Goal: Task Accomplishment & Management: Manage account settings

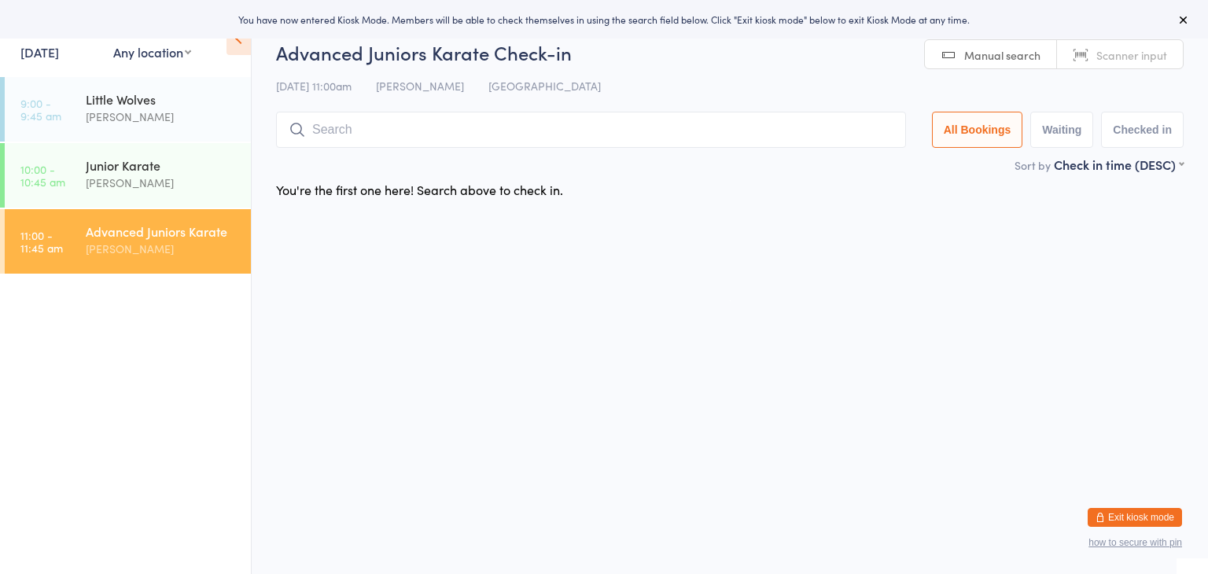
click at [560, 129] on input "search" at bounding box center [591, 130] width 630 height 36
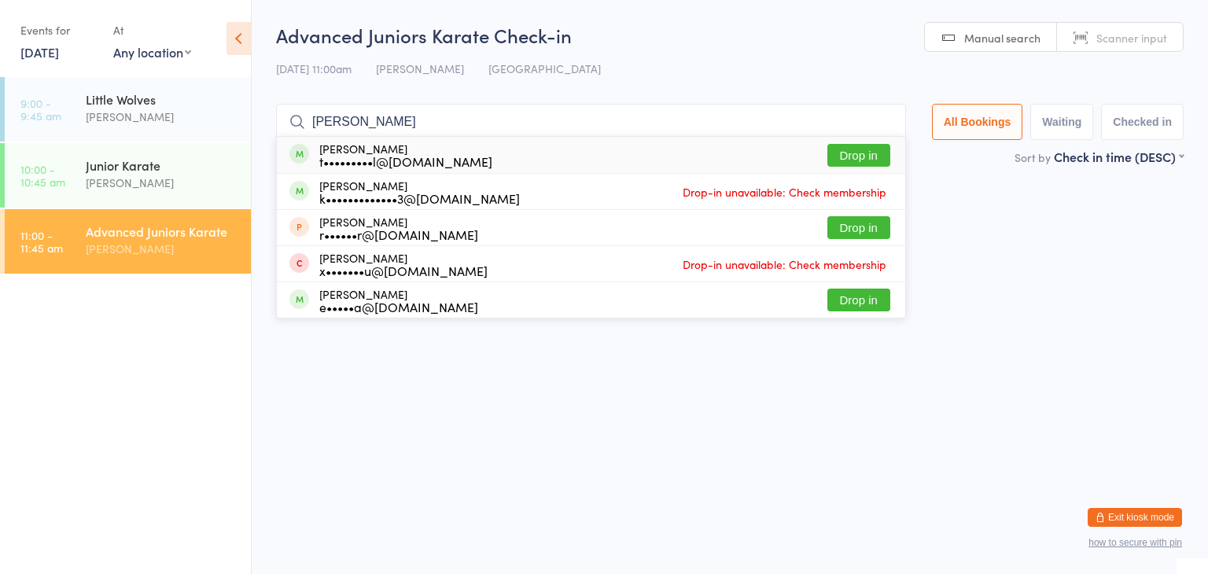
type input "[PERSON_NAME]"
click at [853, 157] on button "Drop in" at bounding box center [858, 155] width 63 height 23
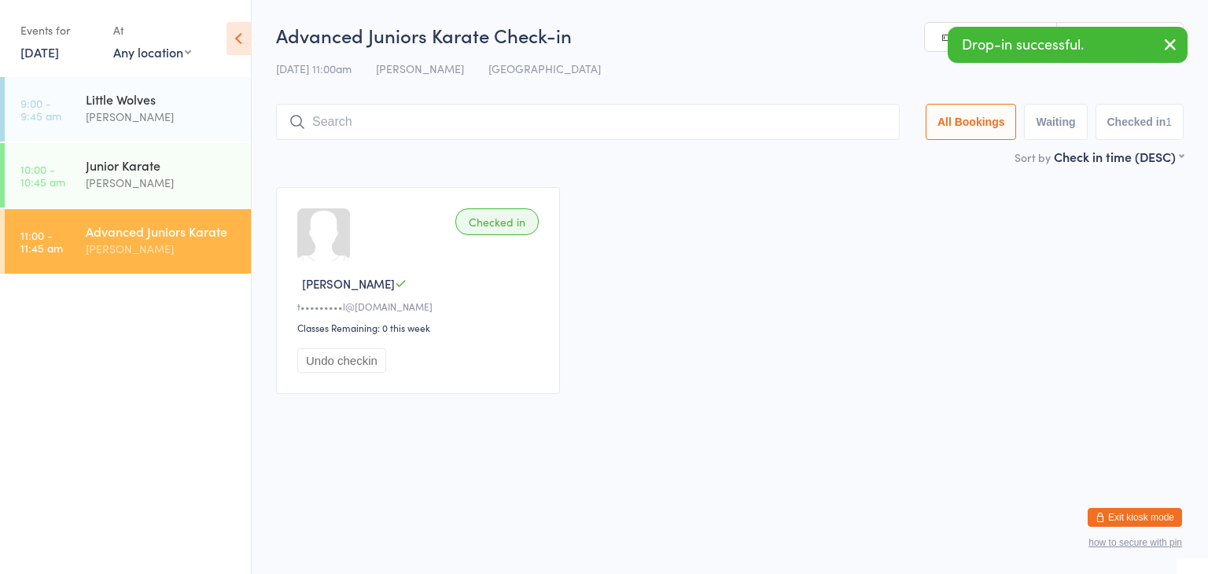
click at [809, 119] on input "search" at bounding box center [588, 122] width 624 height 36
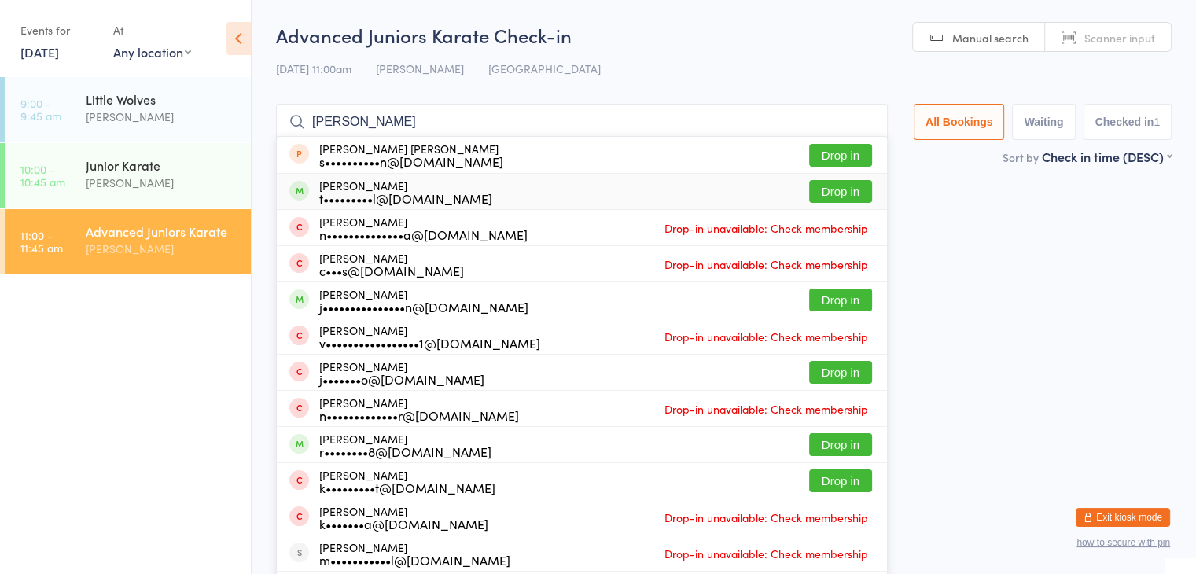
type input "[PERSON_NAME]"
click at [837, 187] on button "Drop in" at bounding box center [840, 191] width 63 height 23
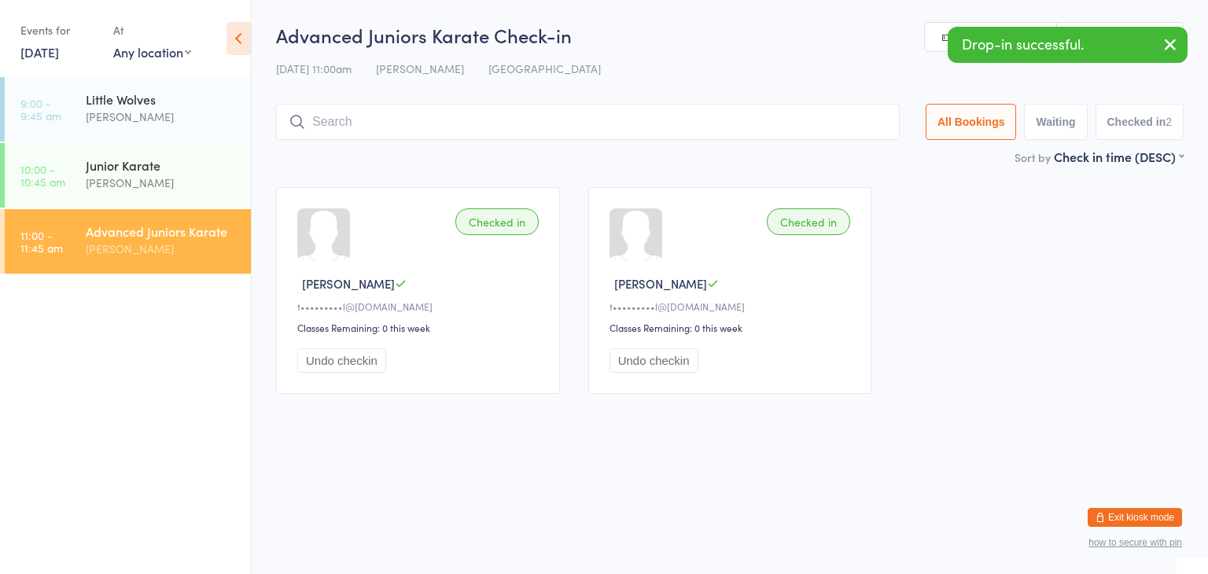
click at [786, 117] on input "search" at bounding box center [588, 122] width 624 height 36
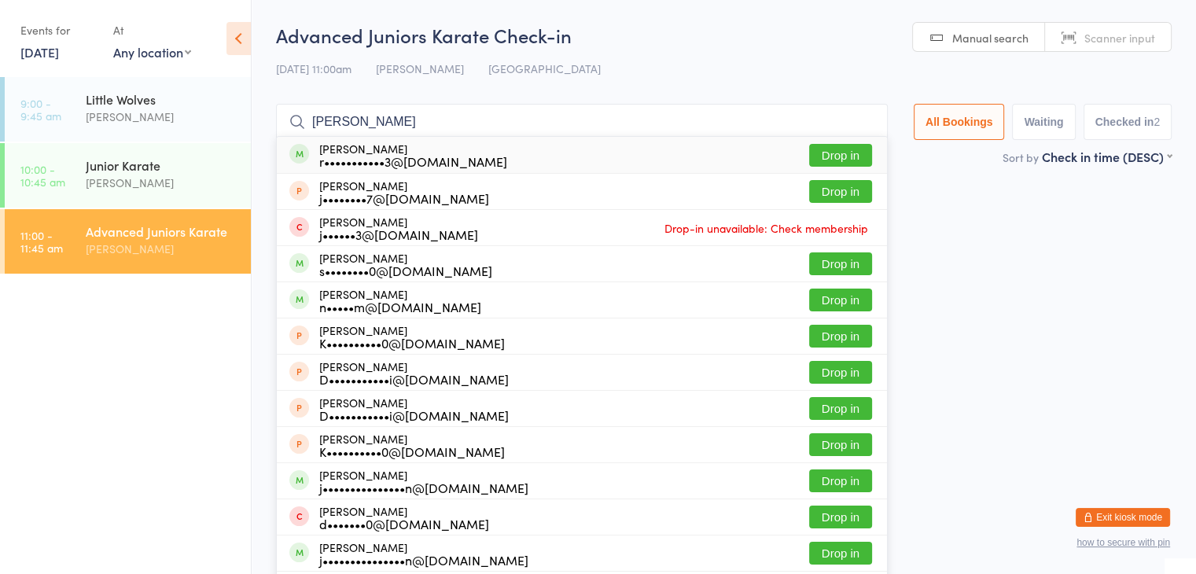
type input "[PERSON_NAME]"
click at [824, 155] on button "Drop in" at bounding box center [840, 155] width 63 height 23
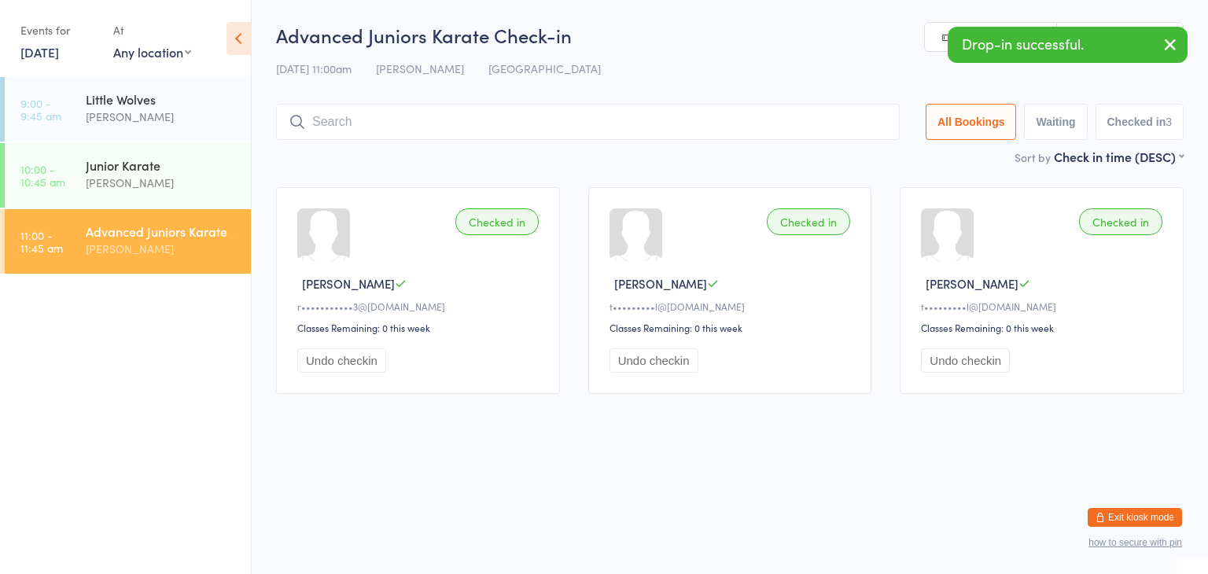
click at [796, 123] on input "search" at bounding box center [588, 122] width 624 height 36
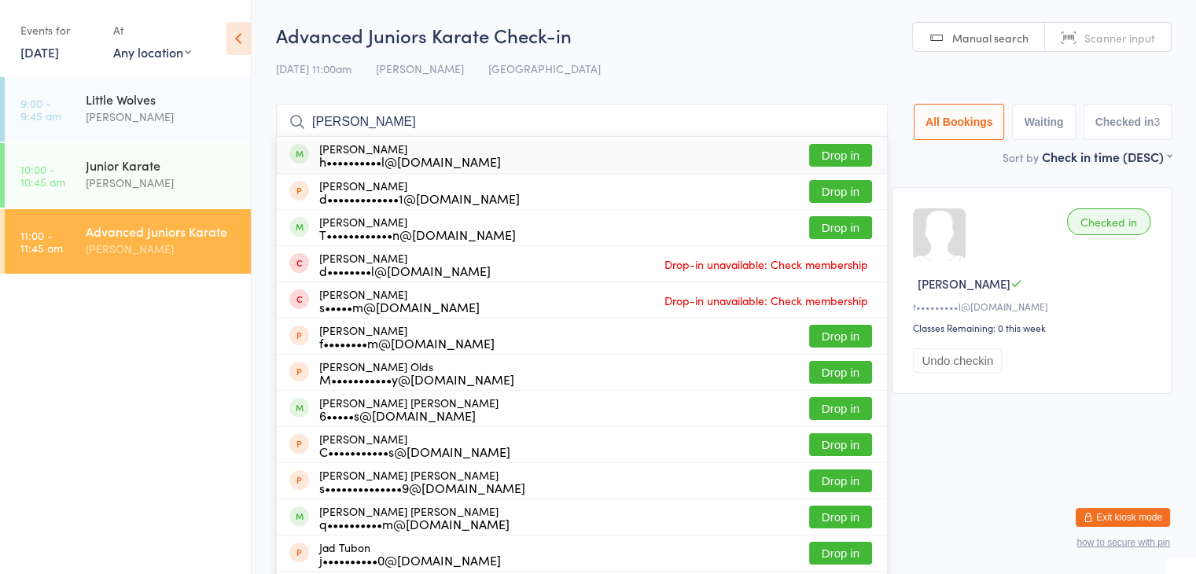
type input "[PERSON_NAME]"
click at [828, 150] on button "Drop in" at bounding box center [840, 155] width 63 height 23
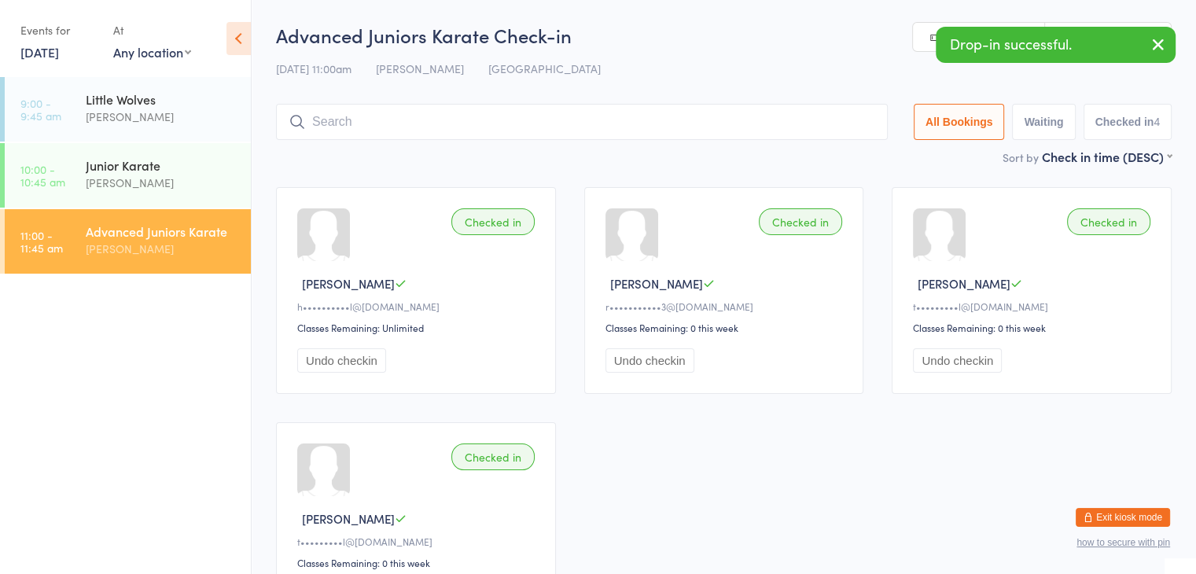
click at [808, 128] on input "search" at bounding box center [582, 122] width 612 height 36
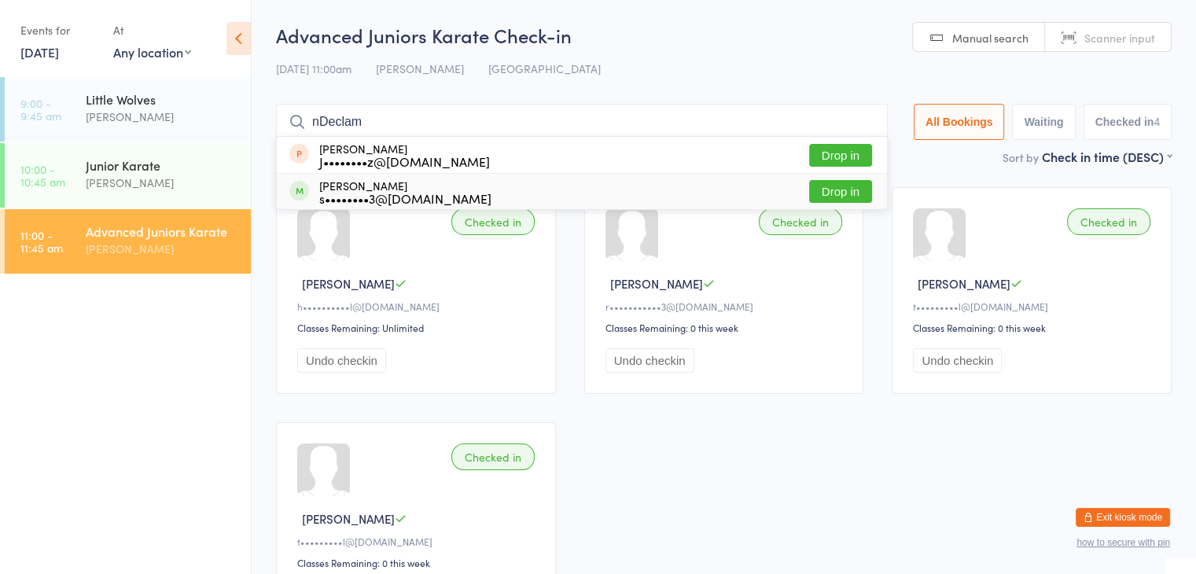
type input "nDeclam"
click at [830, 189] on button "Drop in" at bounding box center [840, 191] width 63 height 23
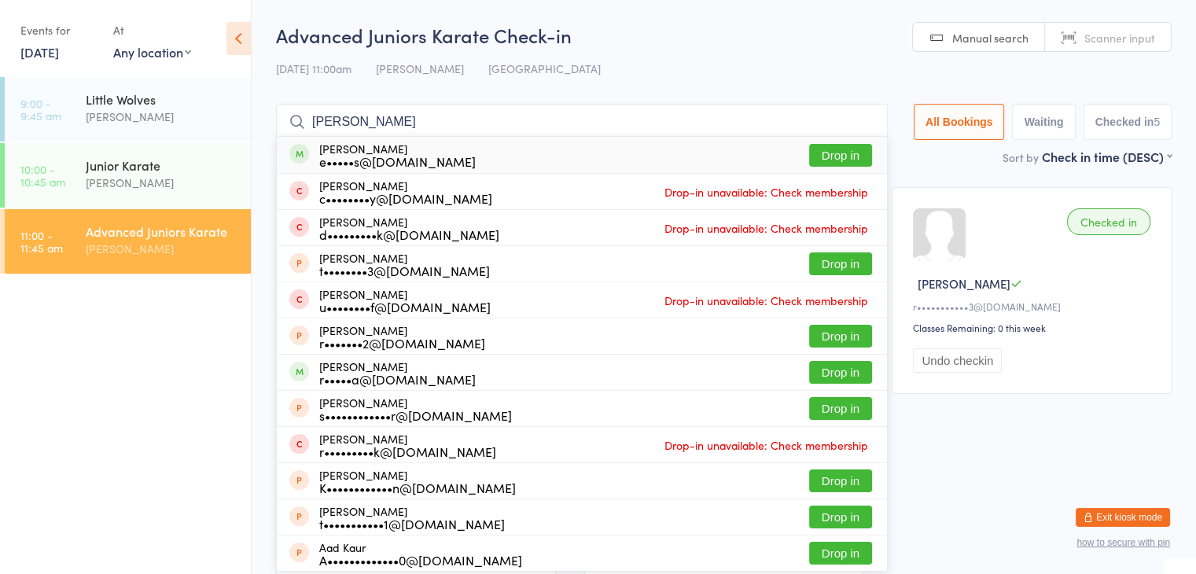
type input "[PERSON_NAME]"
click at [852, 146] on button "Drop in" at bounding box center [840, 155] width 63 height 23
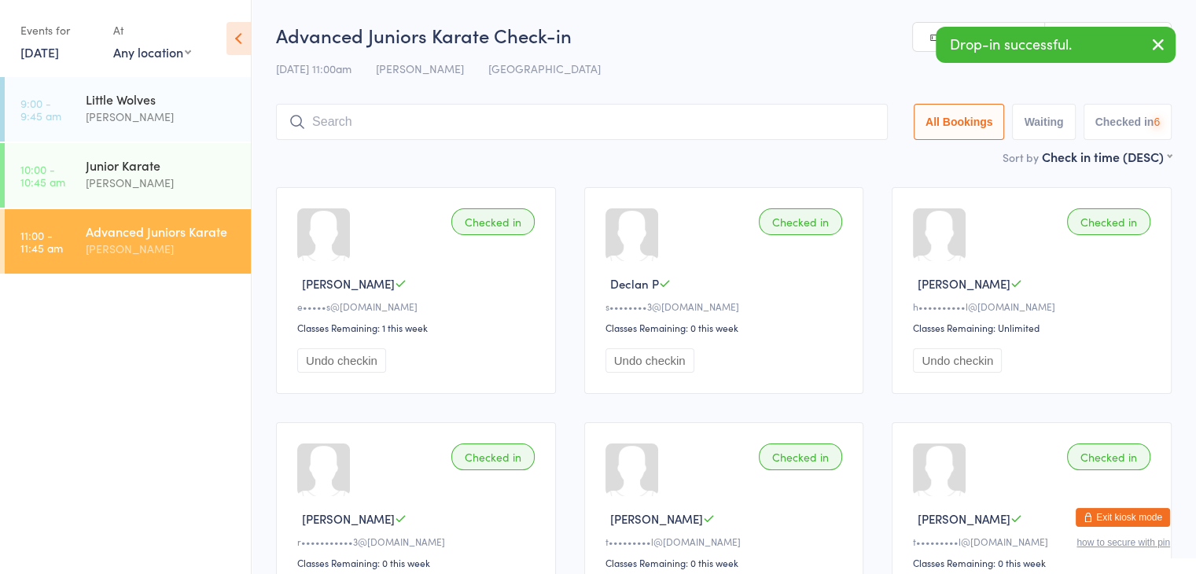
click at [826, 122] on input "search" at bounding box center [582, 122] width 612 height 36
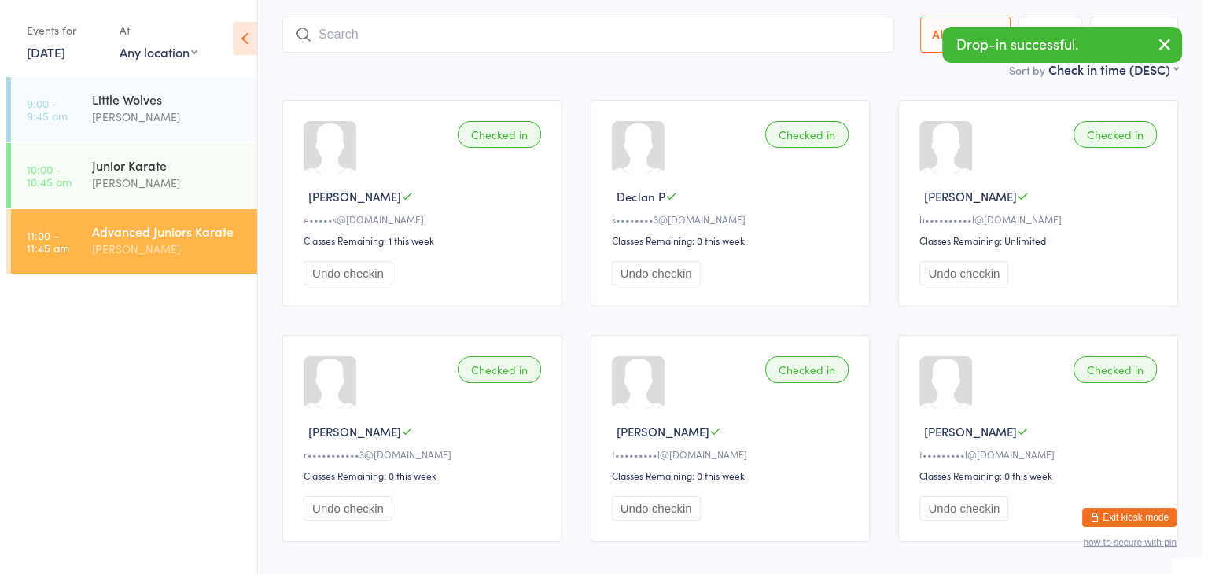
scroll to position [104, 0]
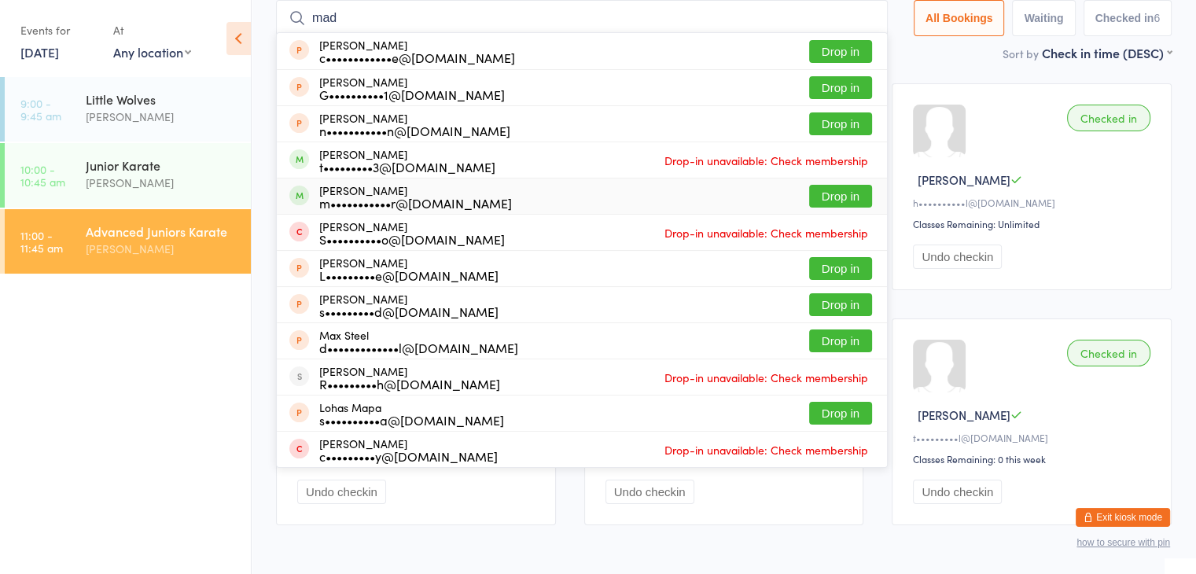
type input "mad"
click at [830, 193] on button "Drop in" at bounding box center [840, 196] width 63 height 23
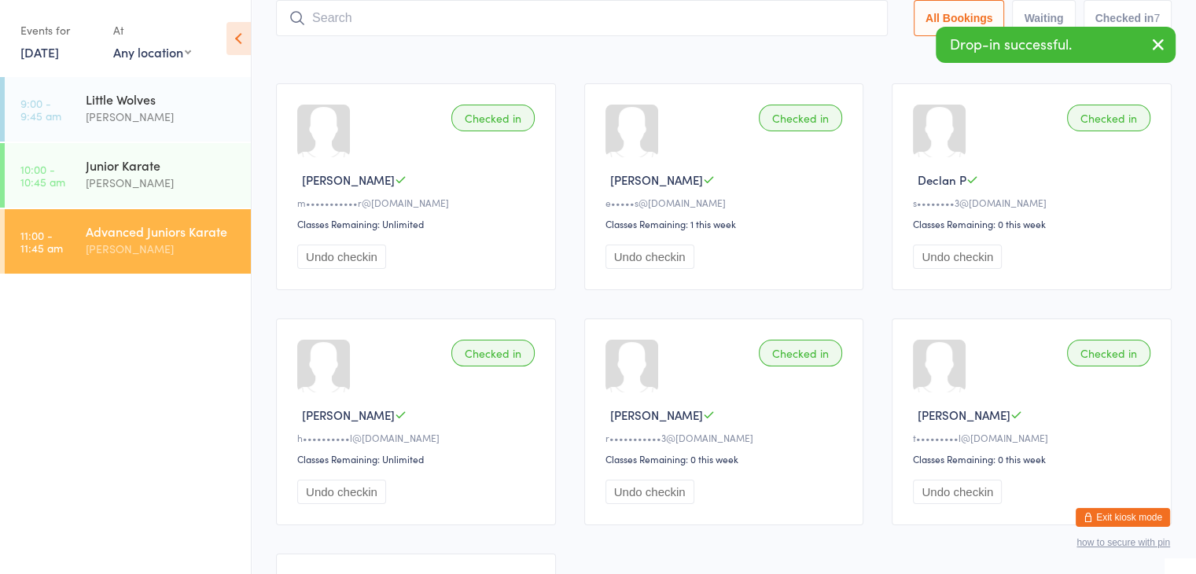
click at [764, 11] on input "search" at bounding box center [582, 18] width 612 height 36
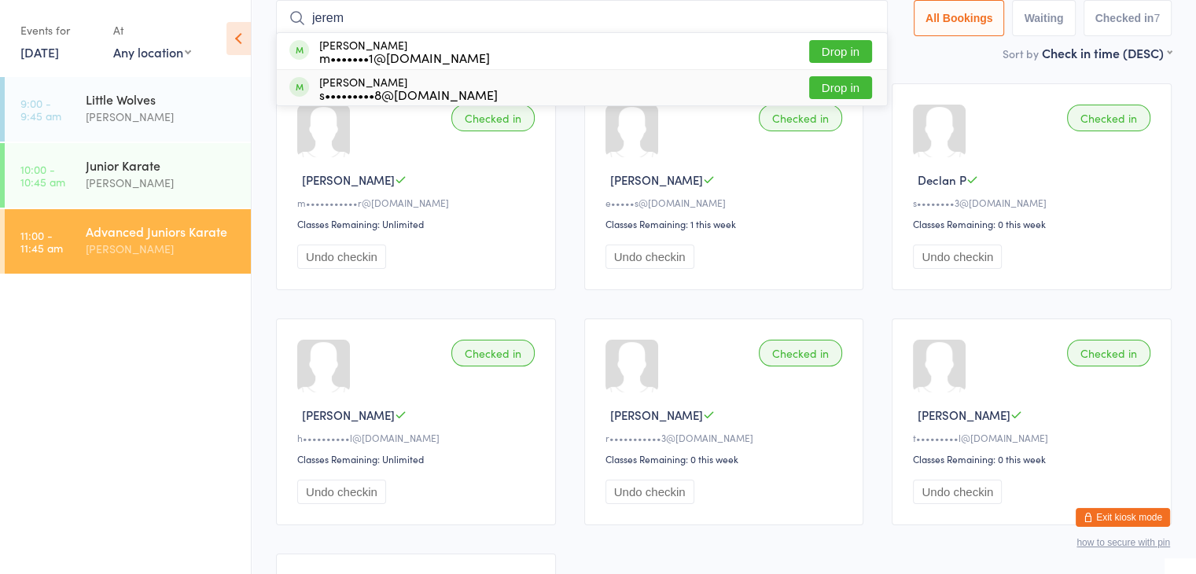
type input "jerem"
click at [841, 87] on button "Drop in" at bounding box center [840, 87] width 63 height 23
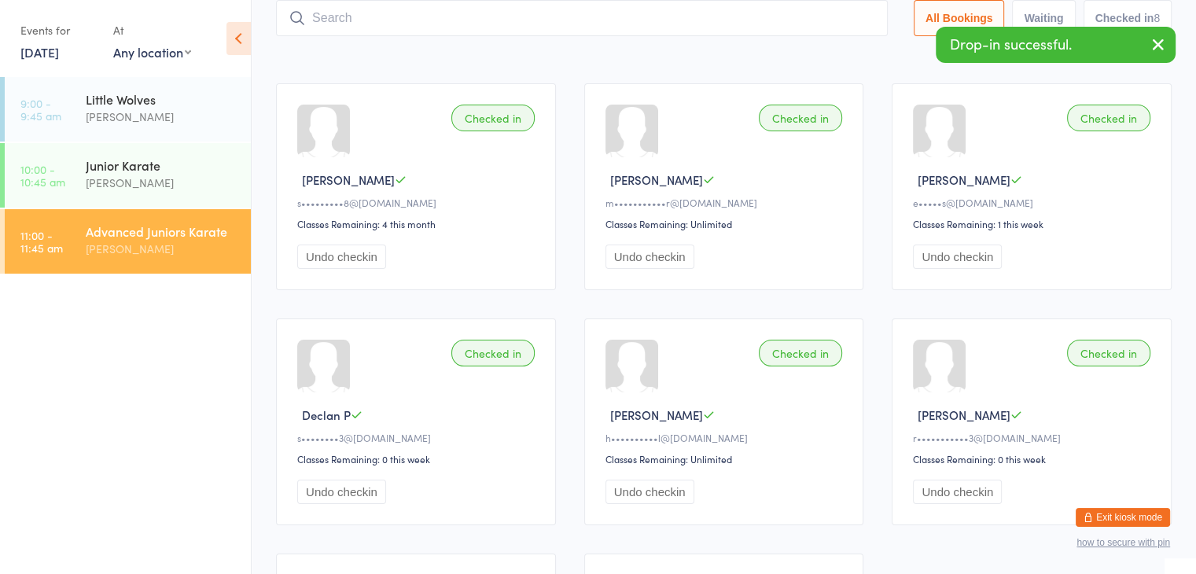
click at [809, 9] on input "search" at bounding box center [582, 18] width 612 height 36
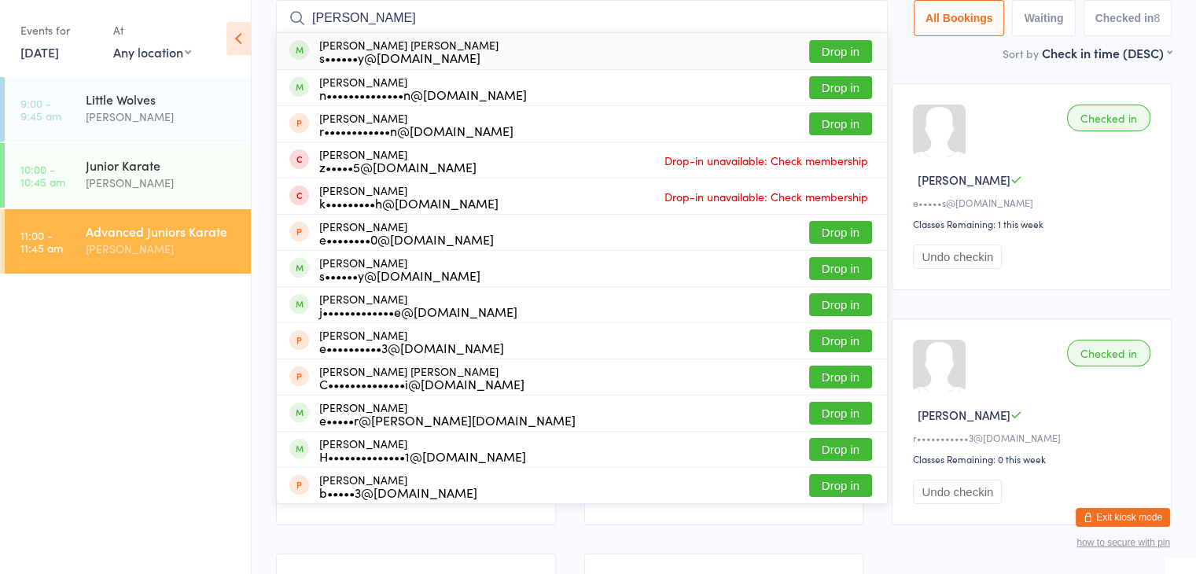
type input "[PERSON_NAME]"
click at [834, 47] on button "Drop in" at bounding box center [840, 51] width 63 height 23
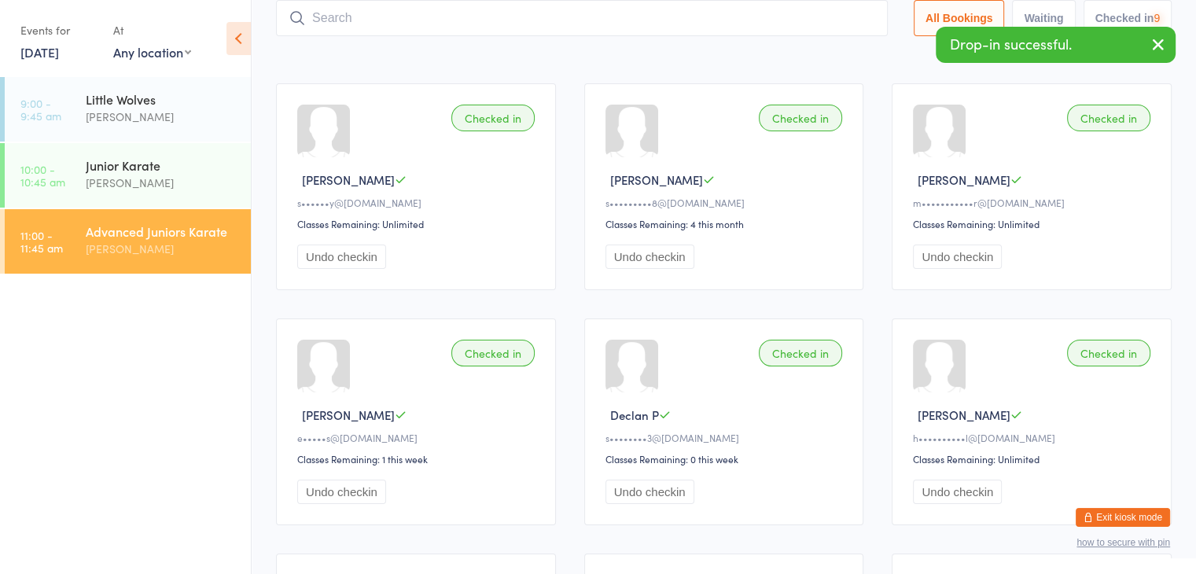
click at [818, 14] on input "search" at bounding box center [582, 18] width 612 height 36
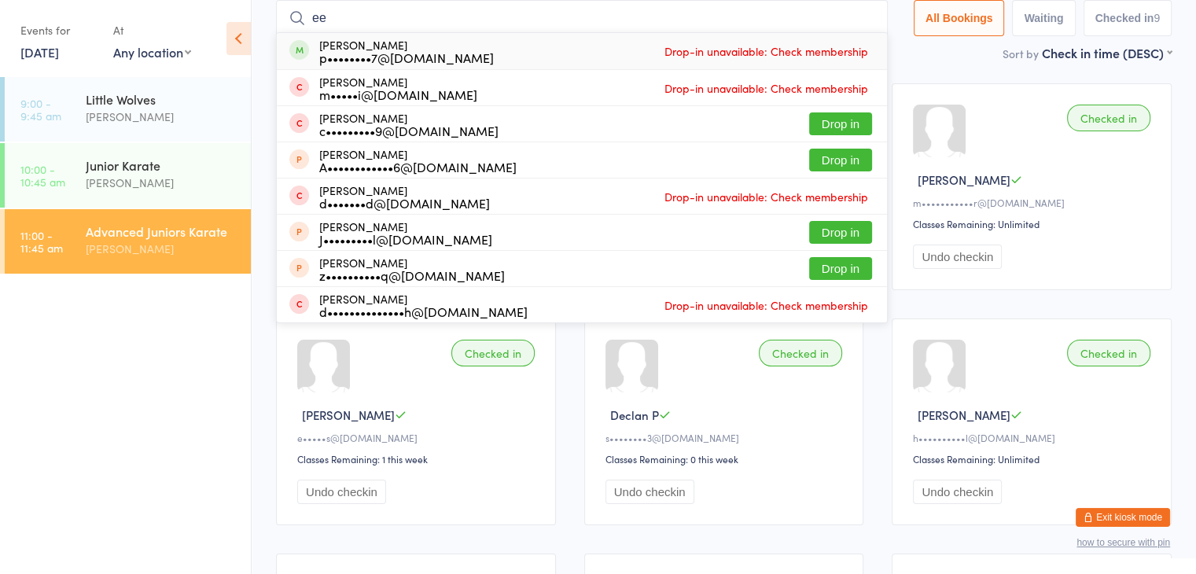
type input "e"
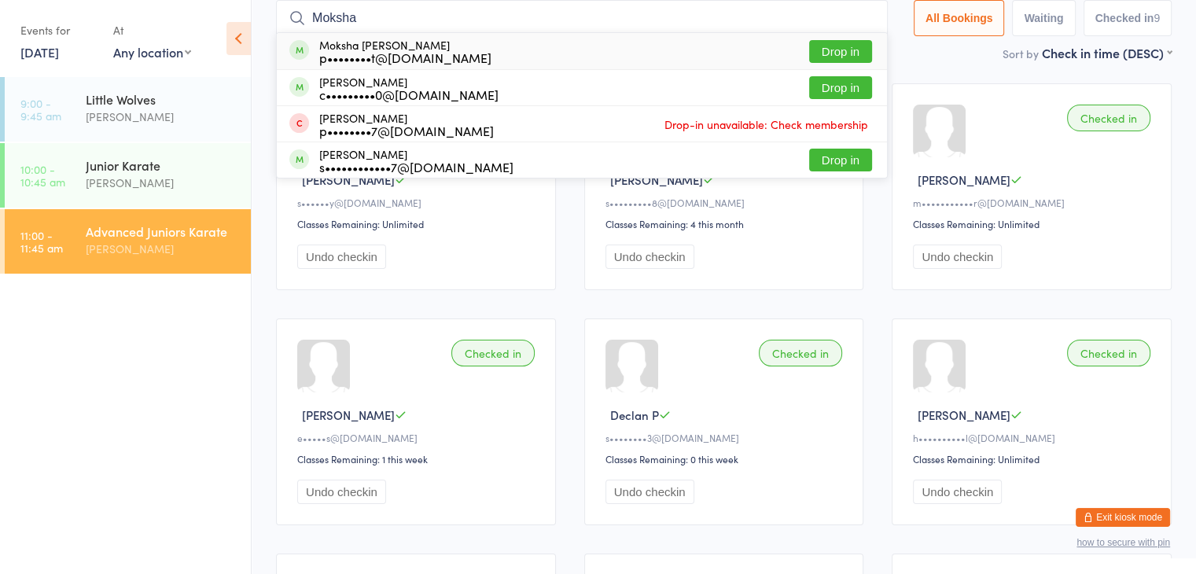
type input "Moksha"
click at [843, 46] on button "Drop in" at bounding box center [840, 51] width 63 height 23
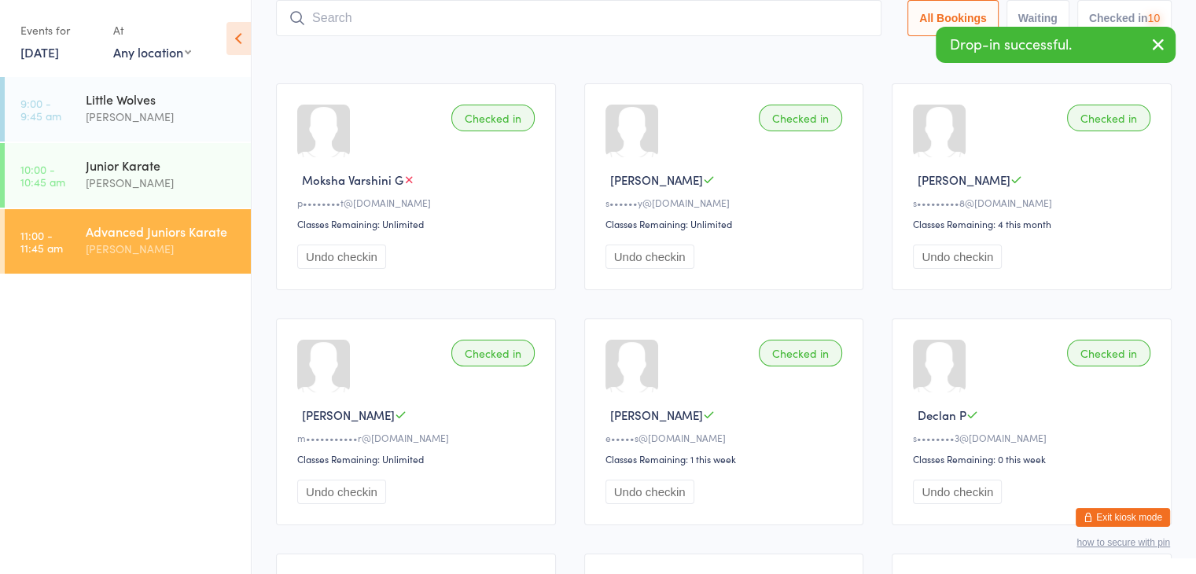
click at [832, 22] on input "search" at bounding box center [579, 18] width 606 height 36
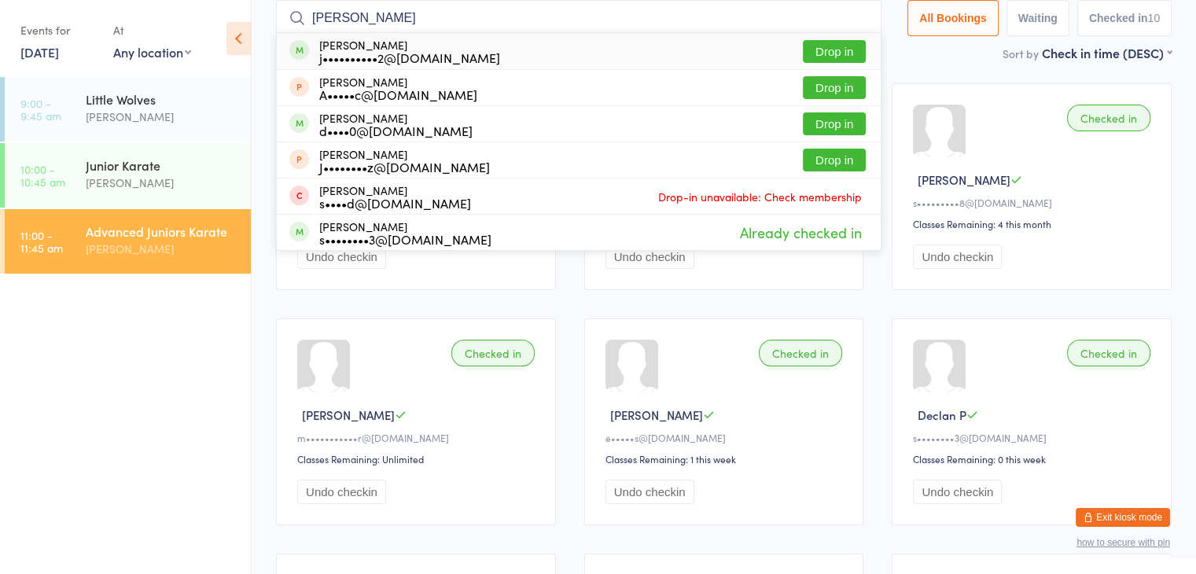
type input "[PERSON_NAME]"
click at [830, 50] on button "Drop in" at bounding box center [834, 51] width 63 height 23
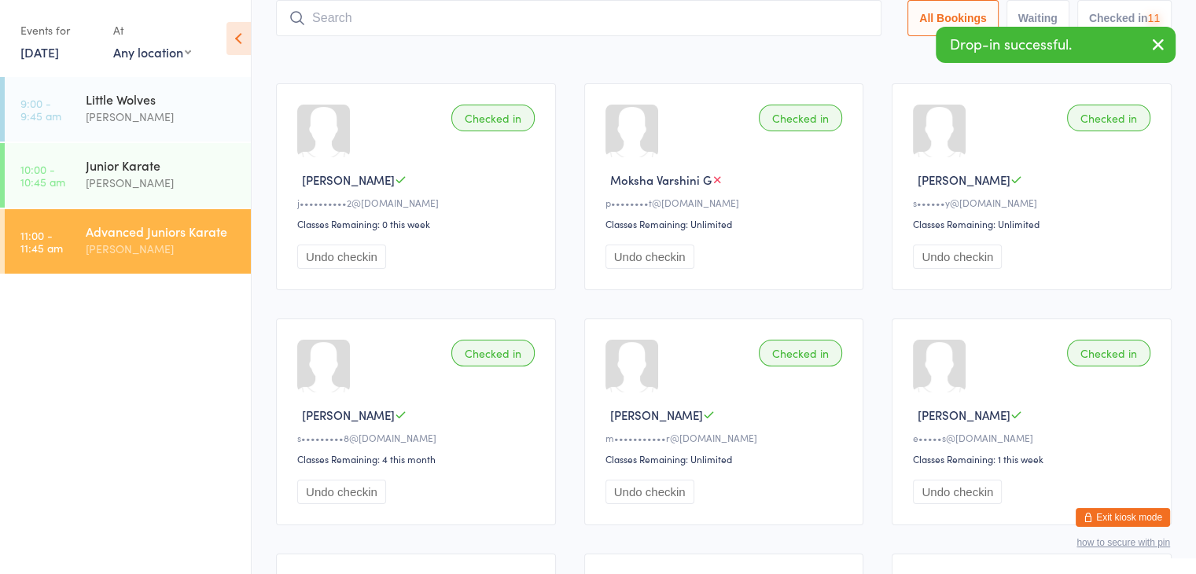
click at [819, 14] on input "search" at bounding box center [579, 18] width 606 height 36
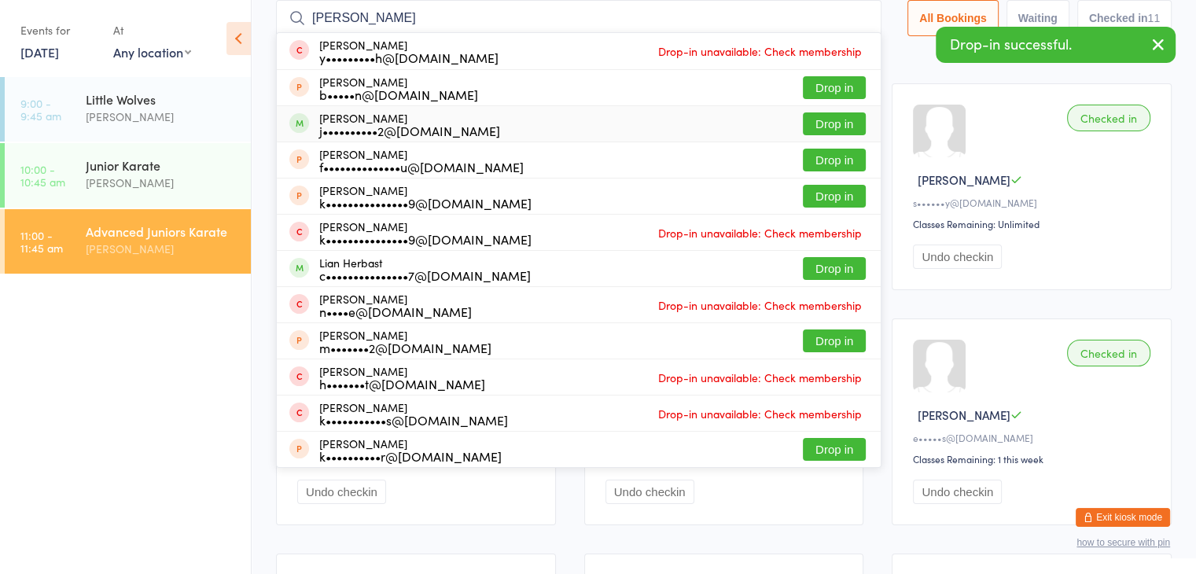
type input "[PERSON_NAME]"
click at [837, 121] on button "Drop in" at bounding box center [834, 123] width 63 height 23
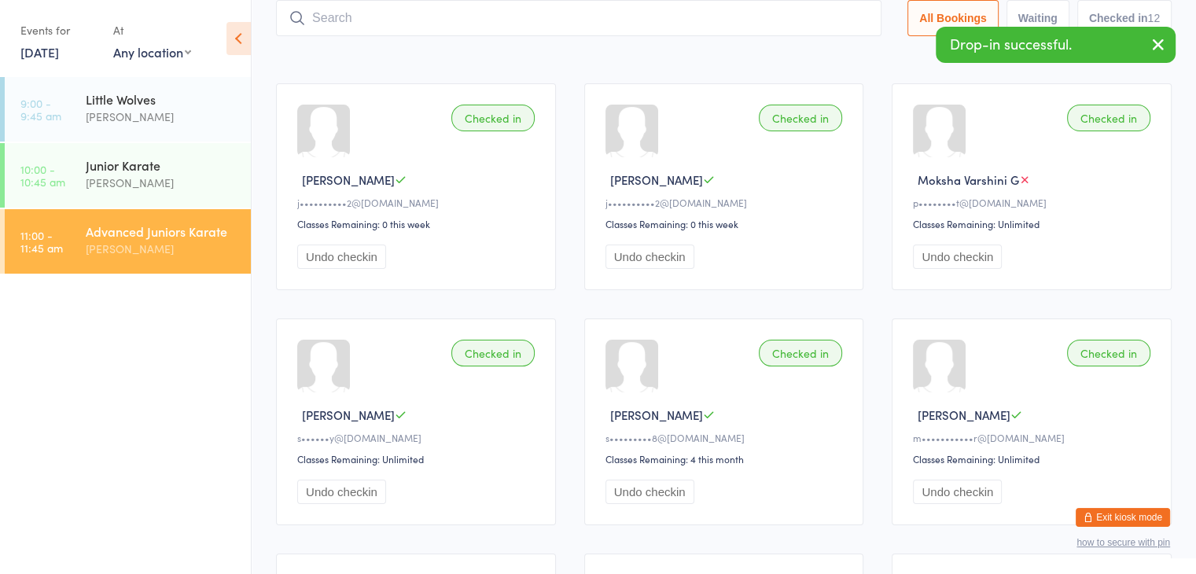
click at [806, 18] on input "search" at bounding box center [579, 18] width 606 height 36
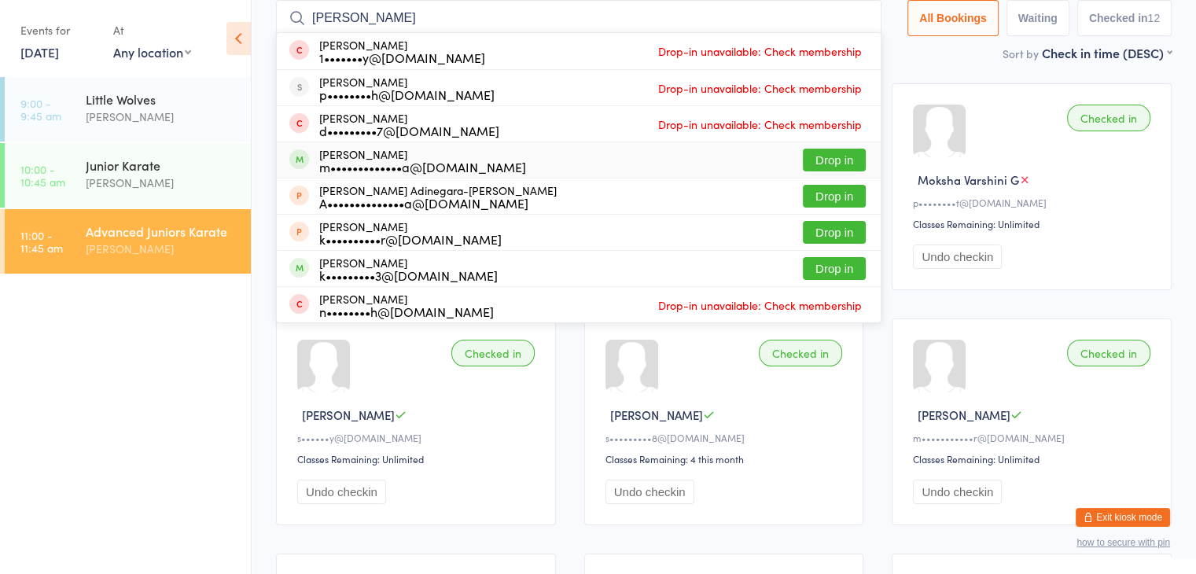
type input "[PERSON_NAME]"
click at [831, 154] on button "Drop in" at bounding box center [834, 160] width 63 height 23
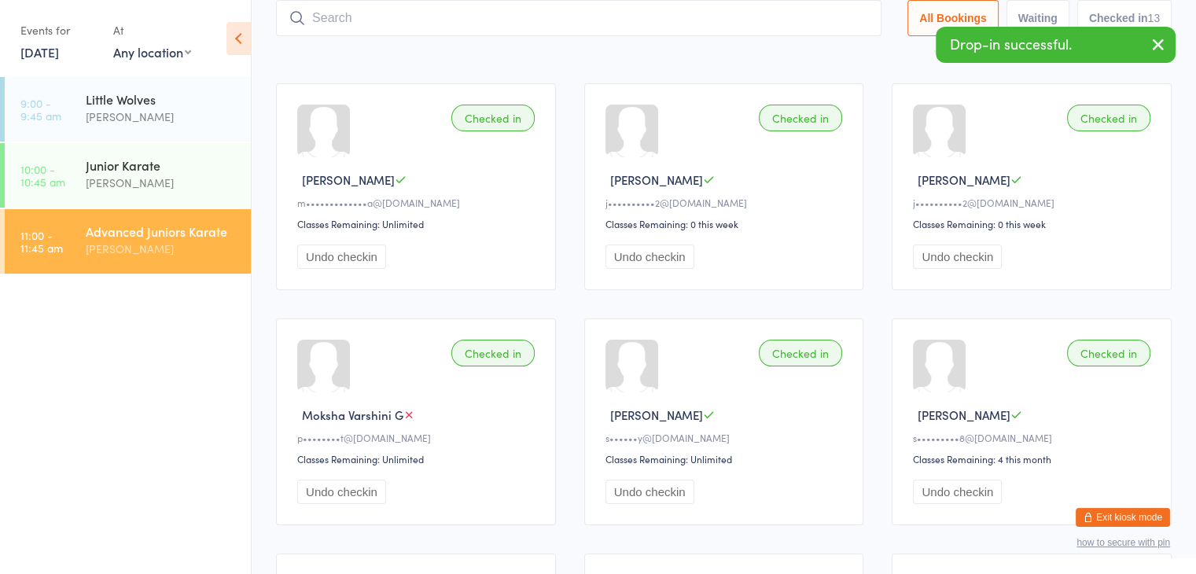
click at [779, 18] on input "search" at bounding box center [579, 18] width 606 height 36
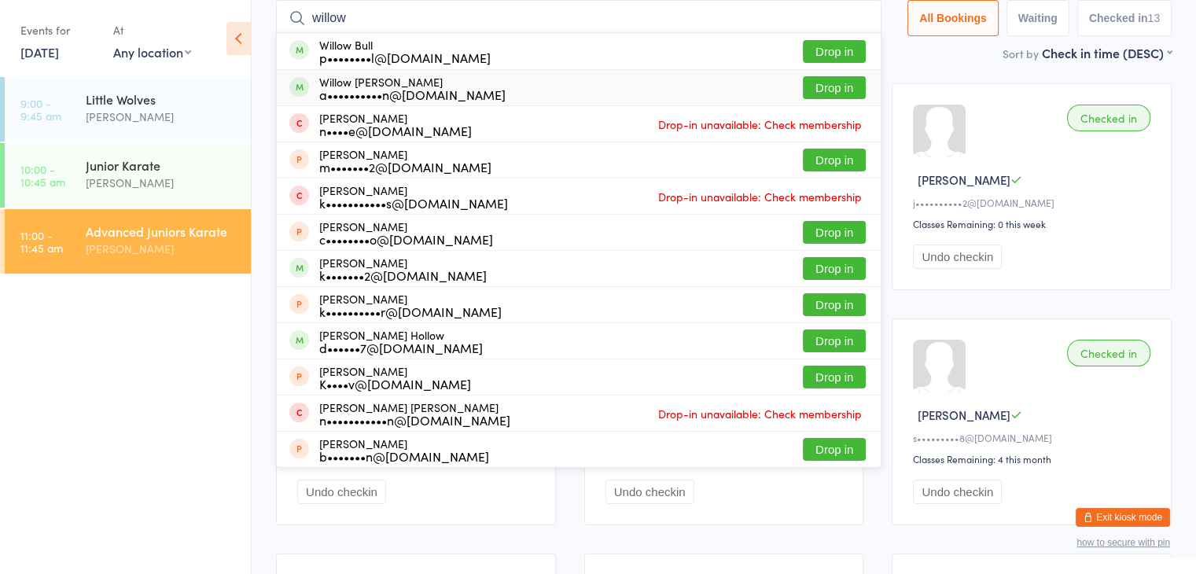
type input "willow"
click at [826, 84] on button "Drop in" at bounding box center [834, 87] width 63 height 23
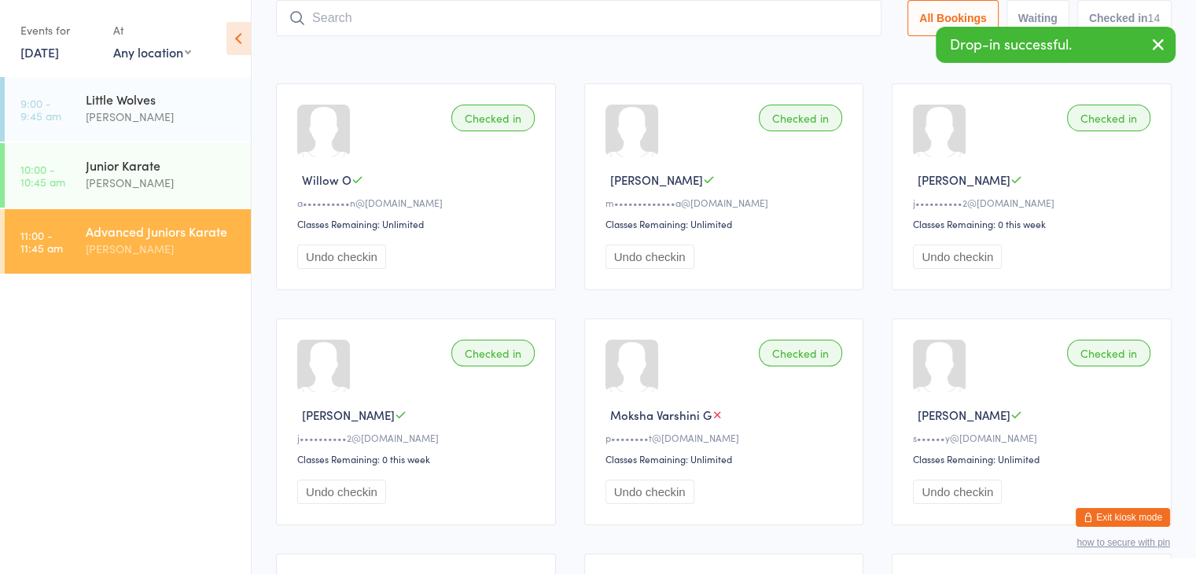
click at [802, 17] on input "search" at bounding box center [579, 18] width 606 height 36
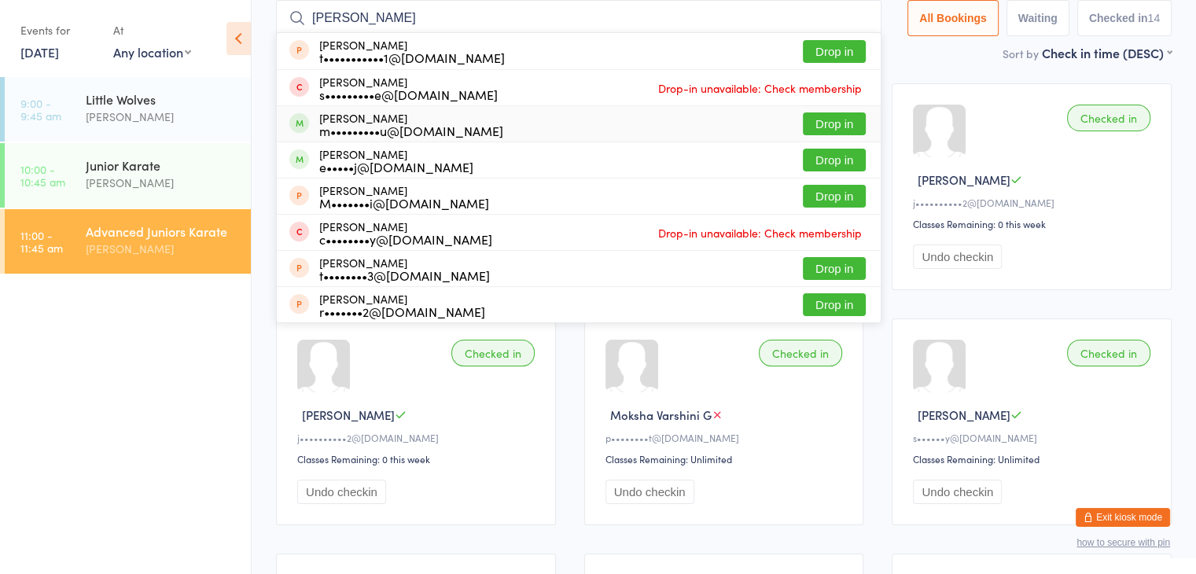
type input "[PERSON_NAME]"
click at [837, 127] on button "Drop in" at bounding box center [834, 123] width 63 height 23
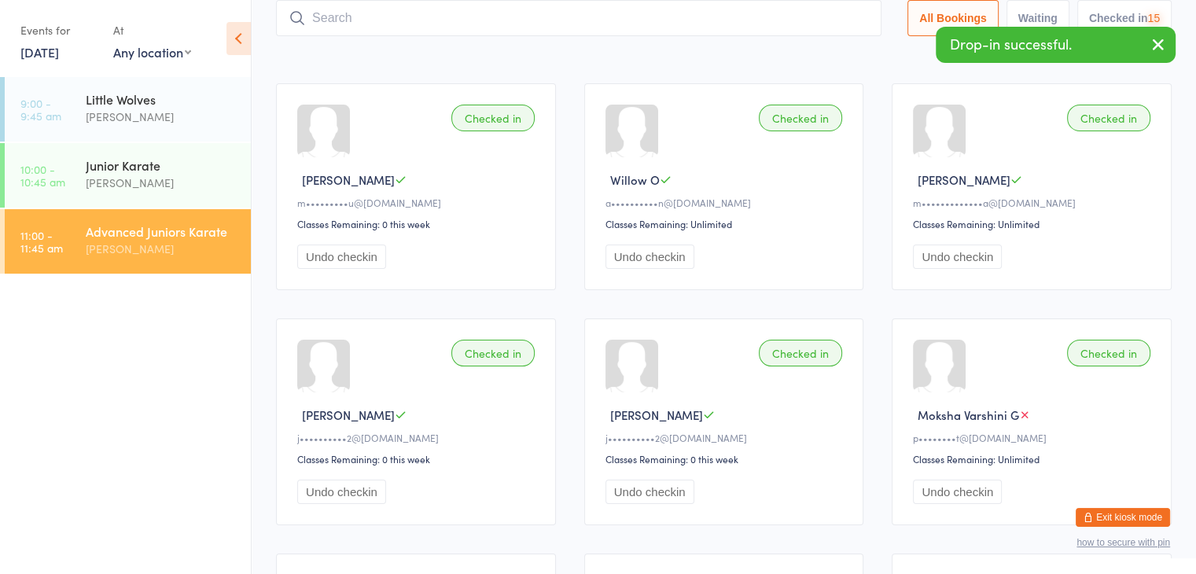
click at [821, 15] on input "search" at bounding box center [579, 18] width 606 height 36
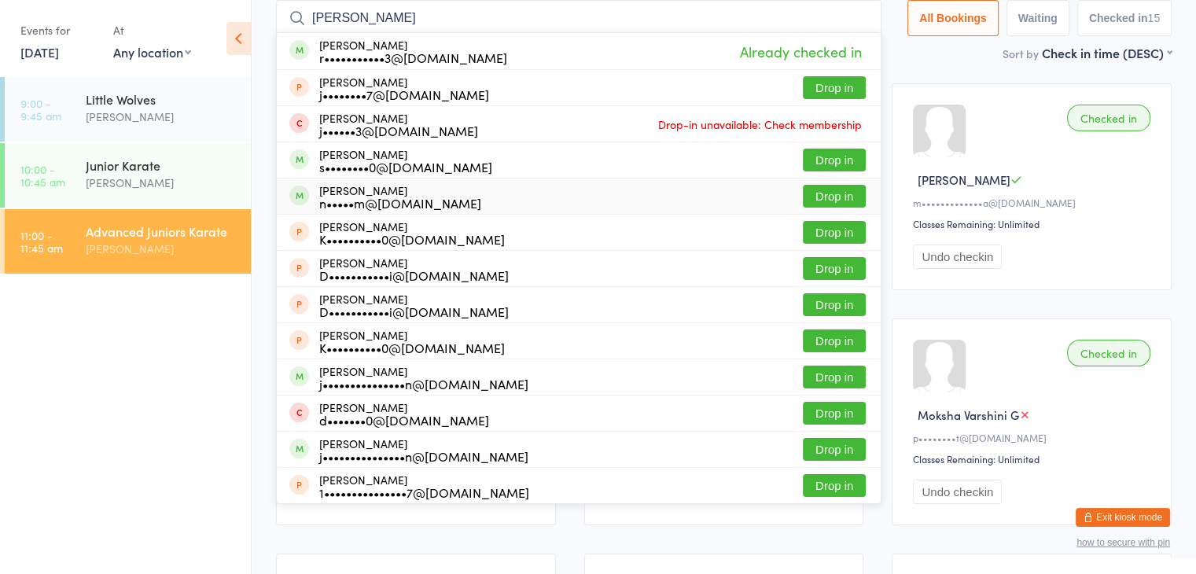
type input "[PERSON_NAME]"
click at [815, 194] on button "Drop in" at bounding box center [834, 196] width 63 height 23
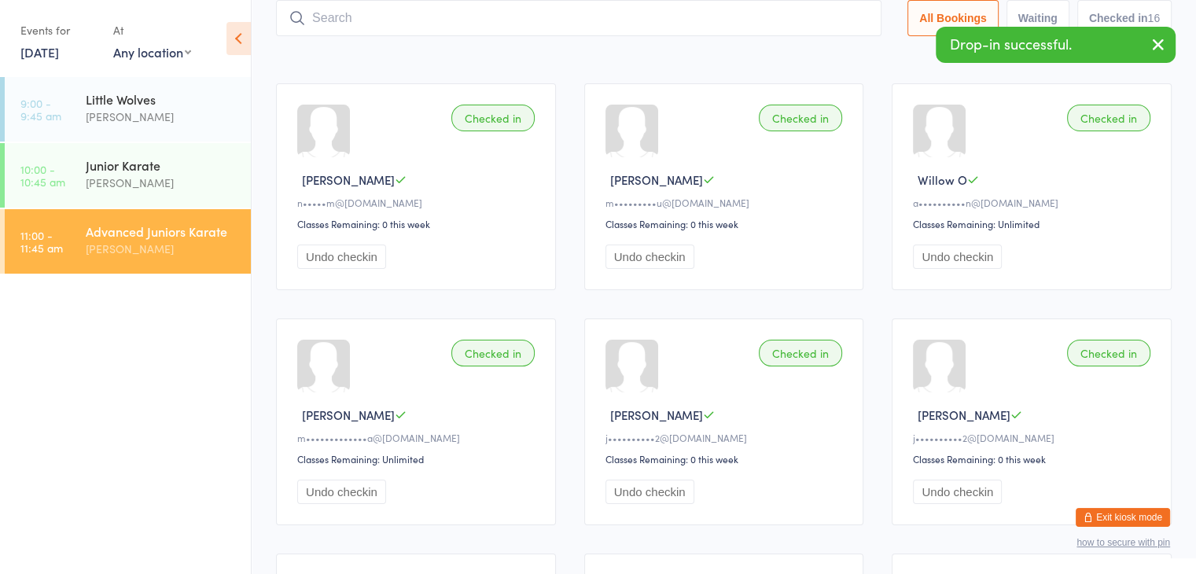
click at [796, 13] on input "search" at bounding box center [579, 18] width 606 height 36
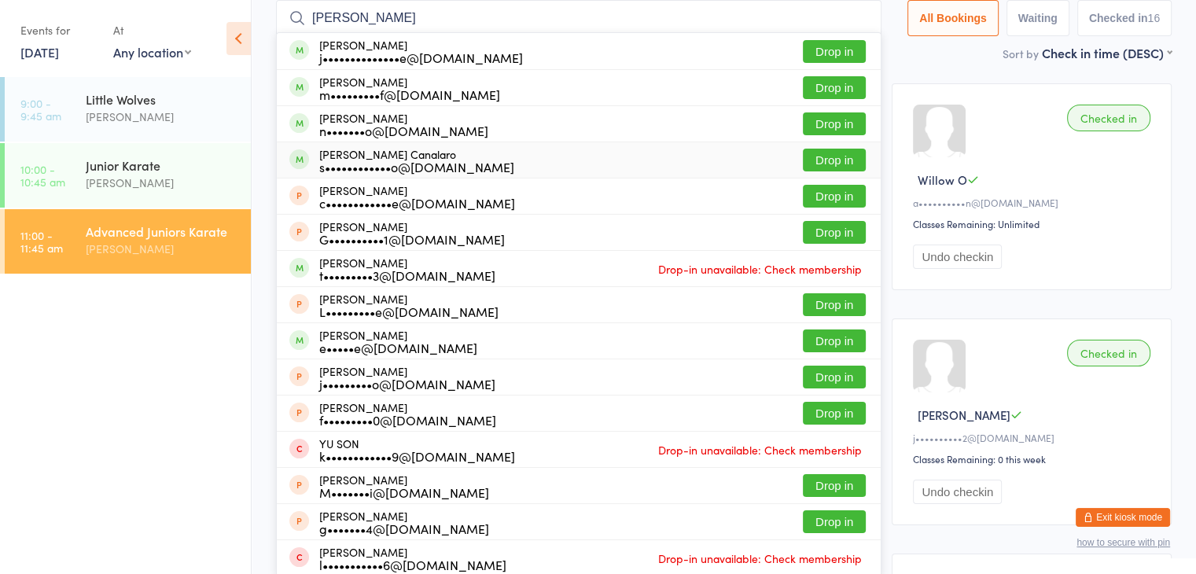
type input "[PERSON_NAME]"
click at [816, 163] on button "Drop in" at bounding box center [834, 160] width 63 height 23
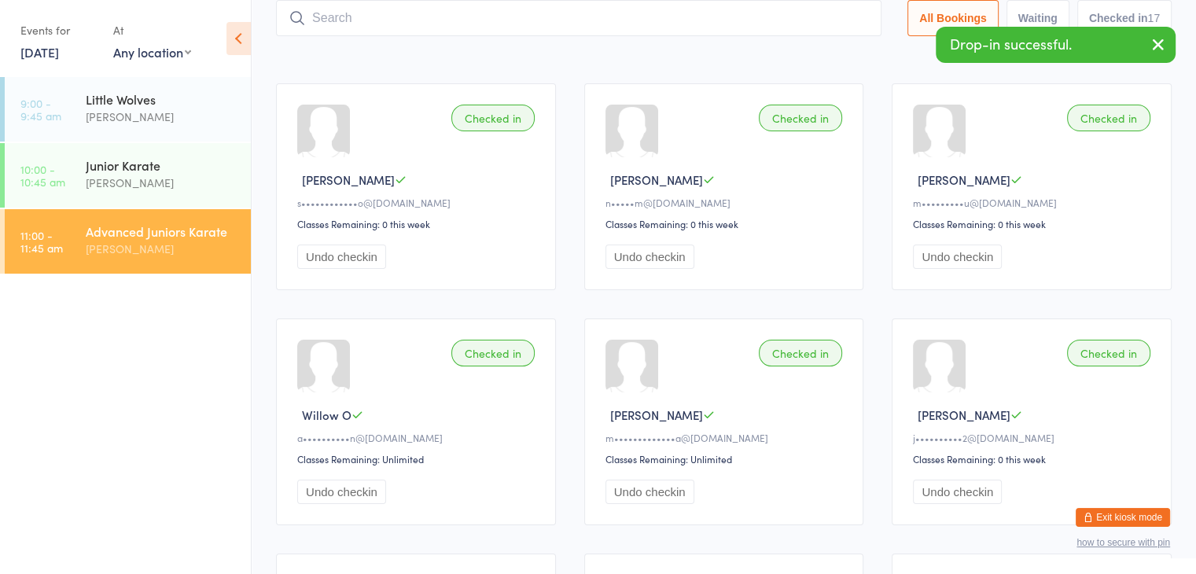
click at [789, 20] on input "search" at bounding box center [579, 18] width 606 height 36
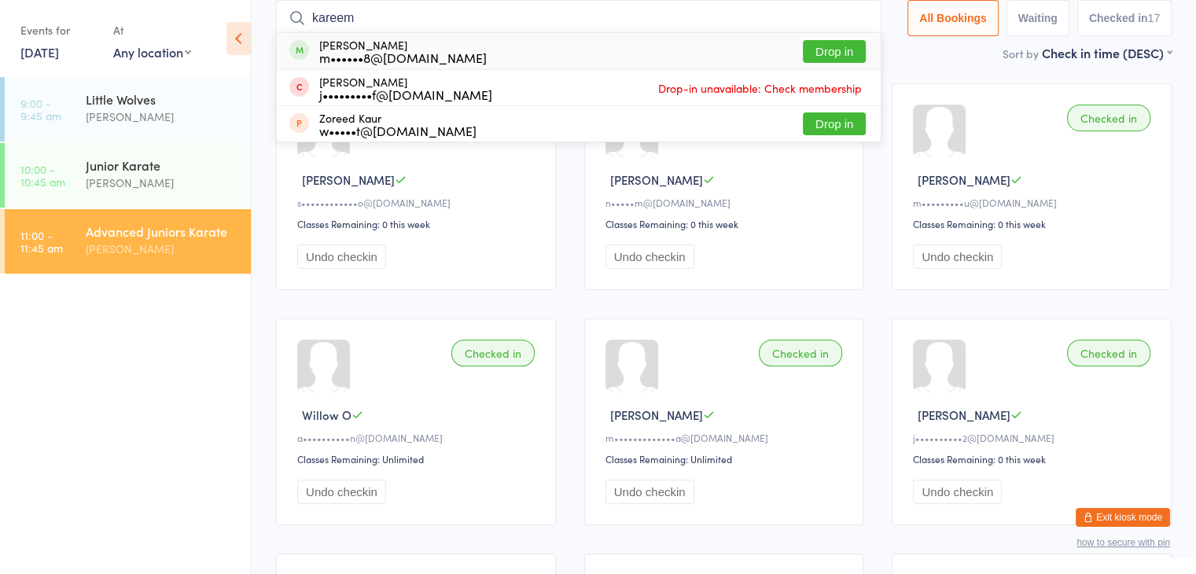
type input "kareem"
click at [818, 47] on button "Drop in" at bounding box center [834, 51] width 63 height 23
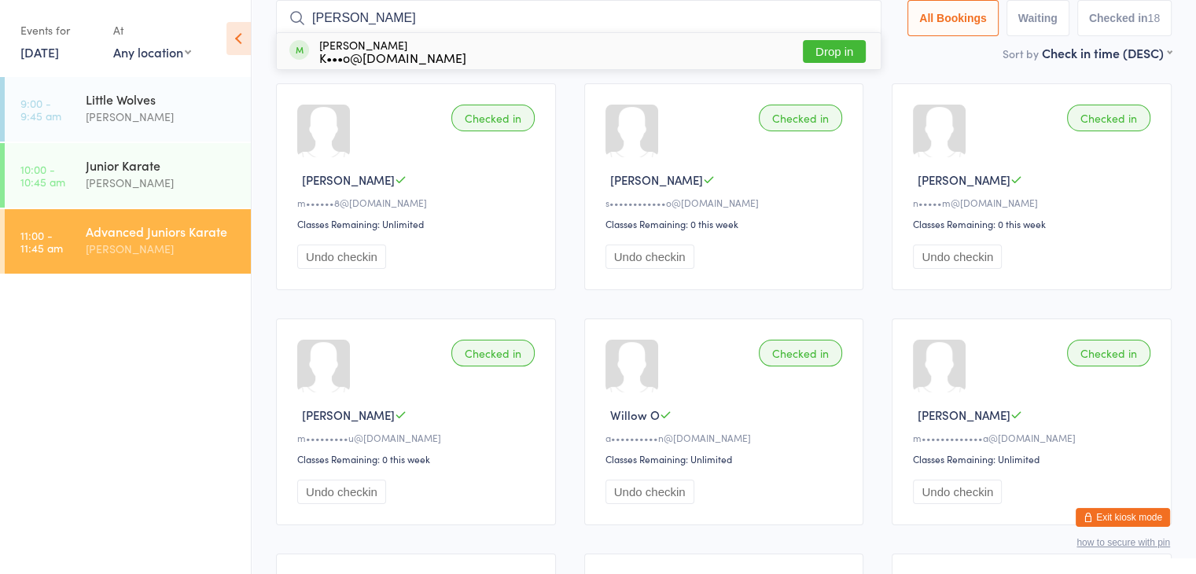
type input "[PERSON_NAME]"
click at [846, 50] on button "Drop in" at bounding box center [834, 51] width 63 height 23
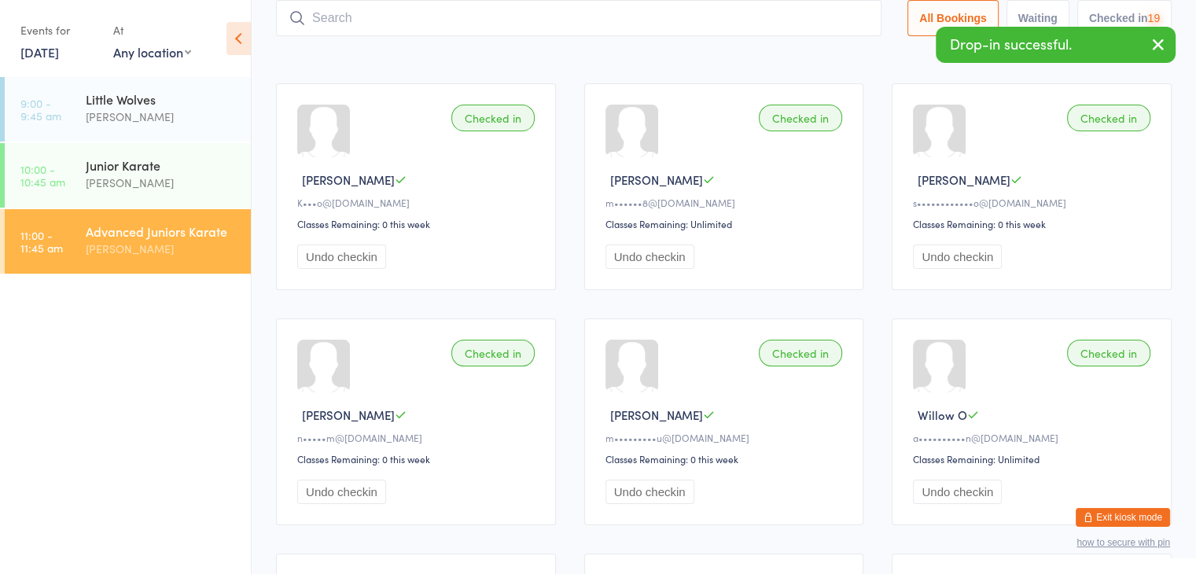
click at [825, 20] on input "search" at bounding box center [579, 18] width 606 height 36
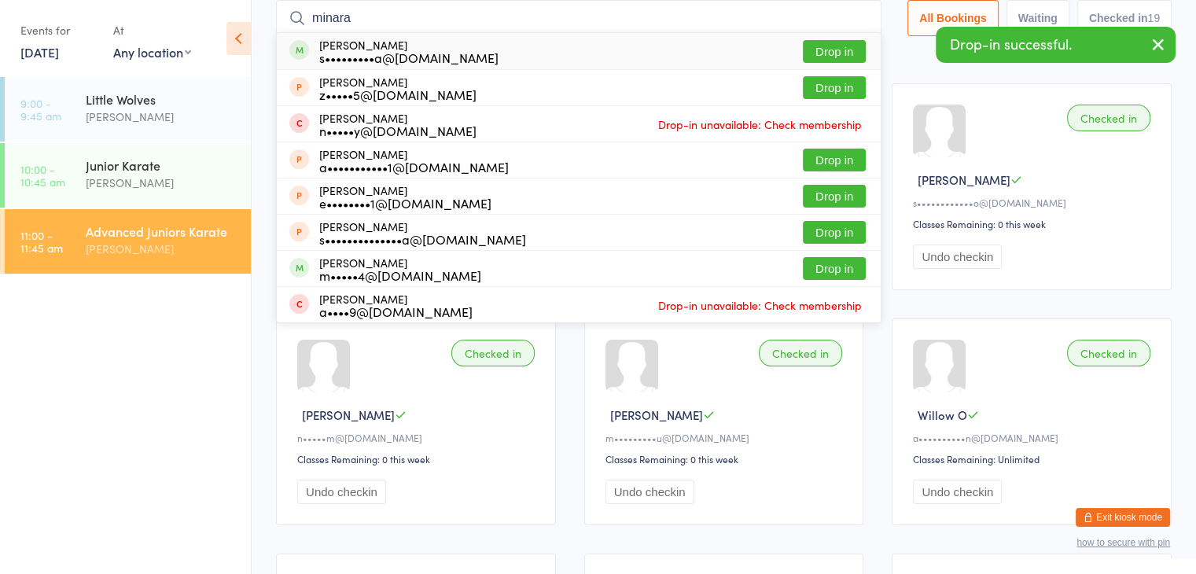
type input "minara"
click at [837, 48] on button "Drop in" at bounding box center [834, 51] width 63 height 23
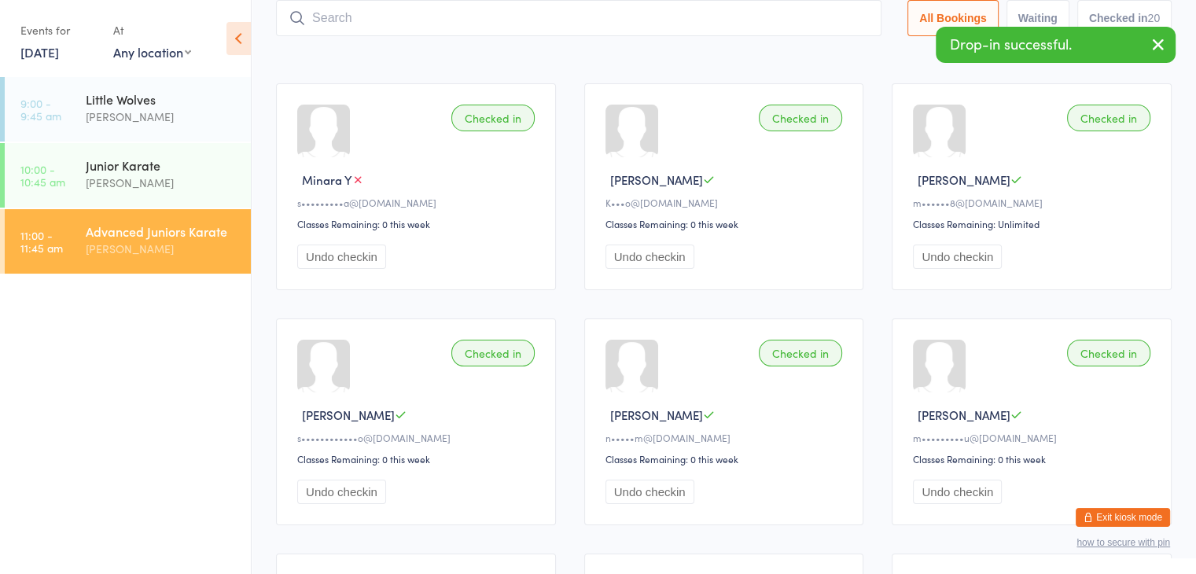
click at [1147, 520] on button "Exit kiosk mode" at bounding box center [1123, 517] width 94 height 19
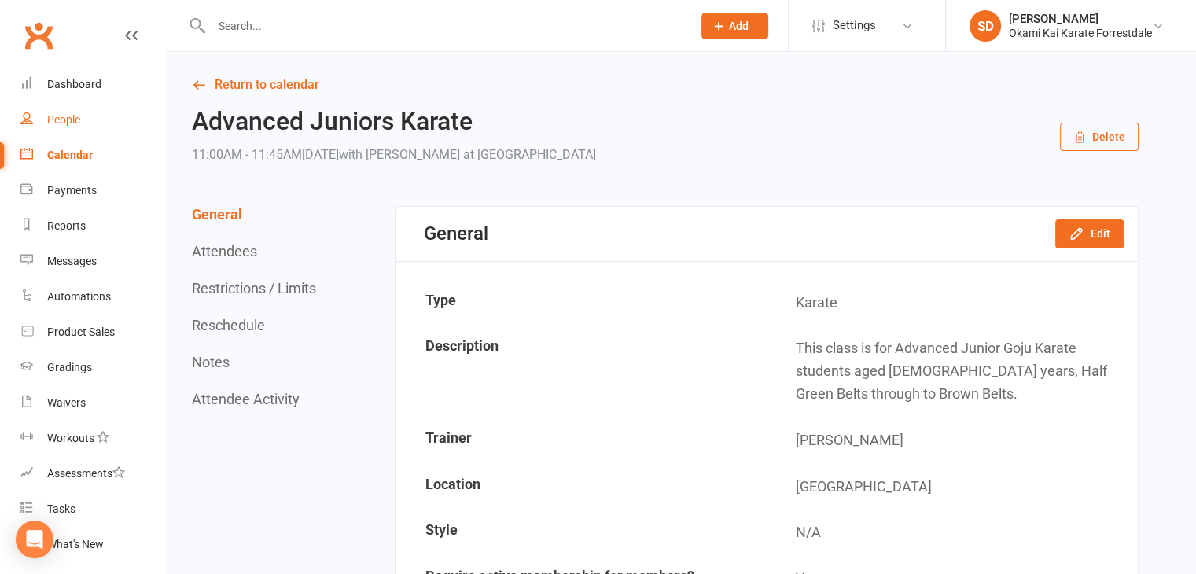
click at [54, 117] on div "People" at bounding box center [63, 119] width 33 height 13
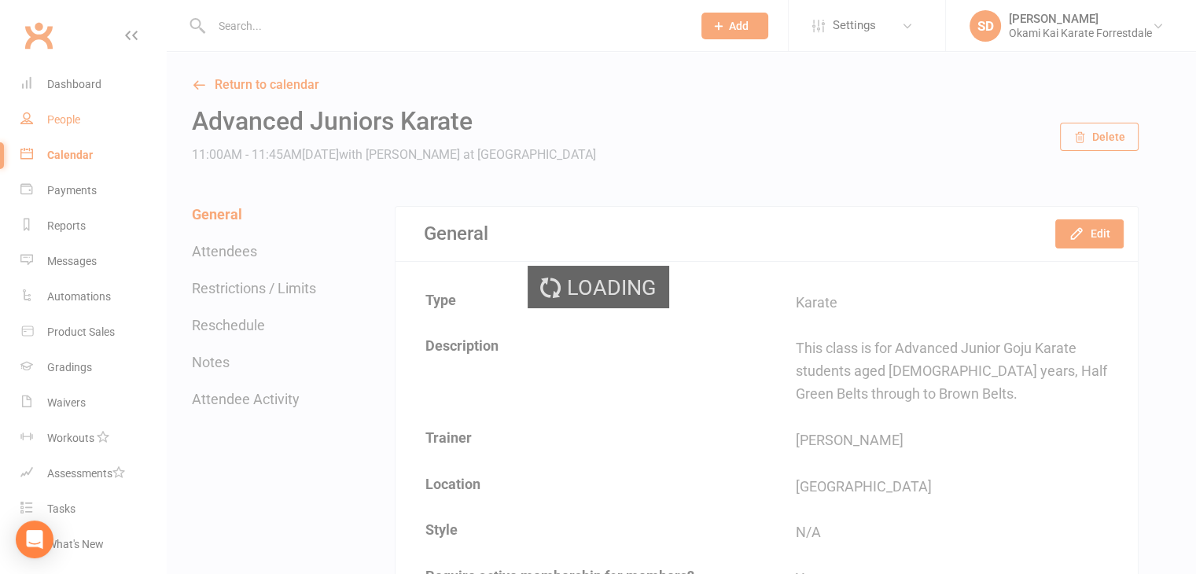
select select "100"
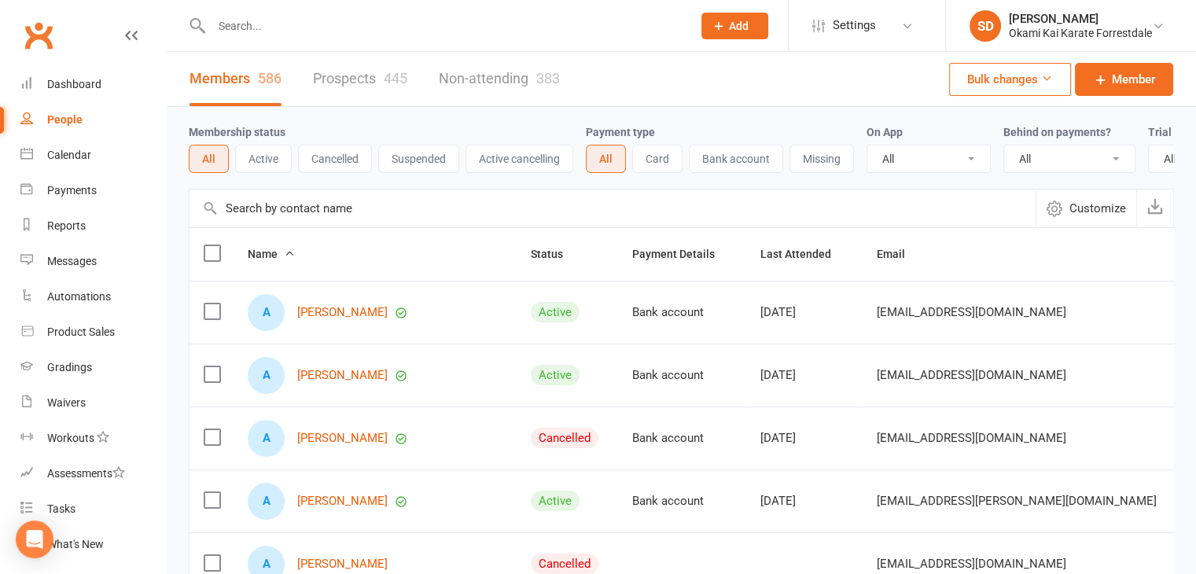
click at [305, 224] on input "text" at bounding box center [613, 209] width 846 height 38
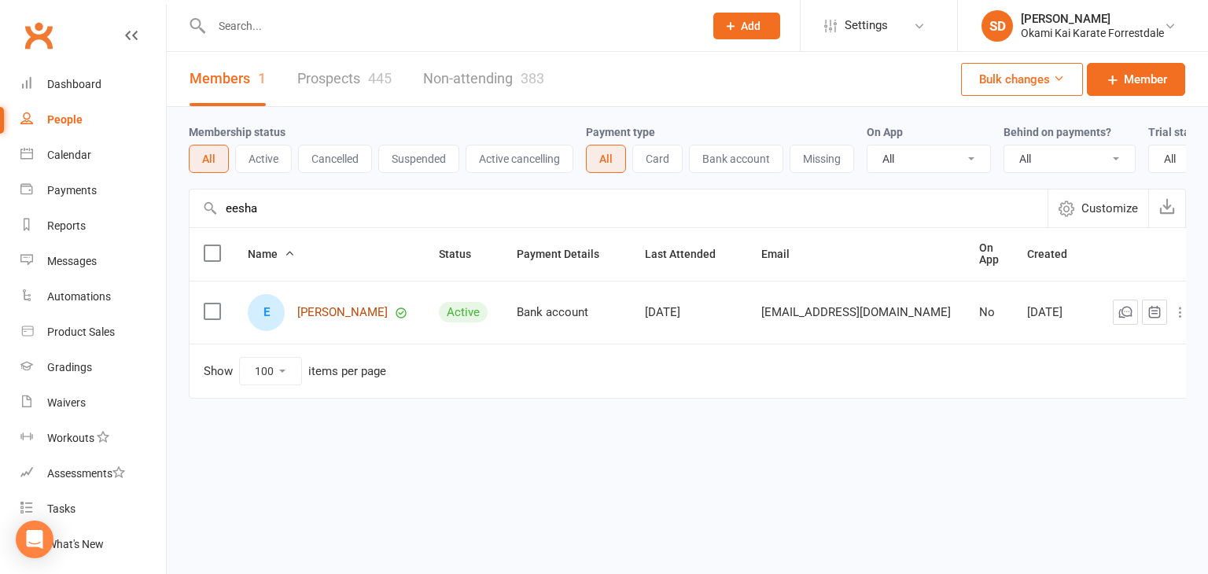
type input "eesha"
click at [337, 313] on link "[PERSON_NAME]" at bounding box center [342, 312] width 90 height 13
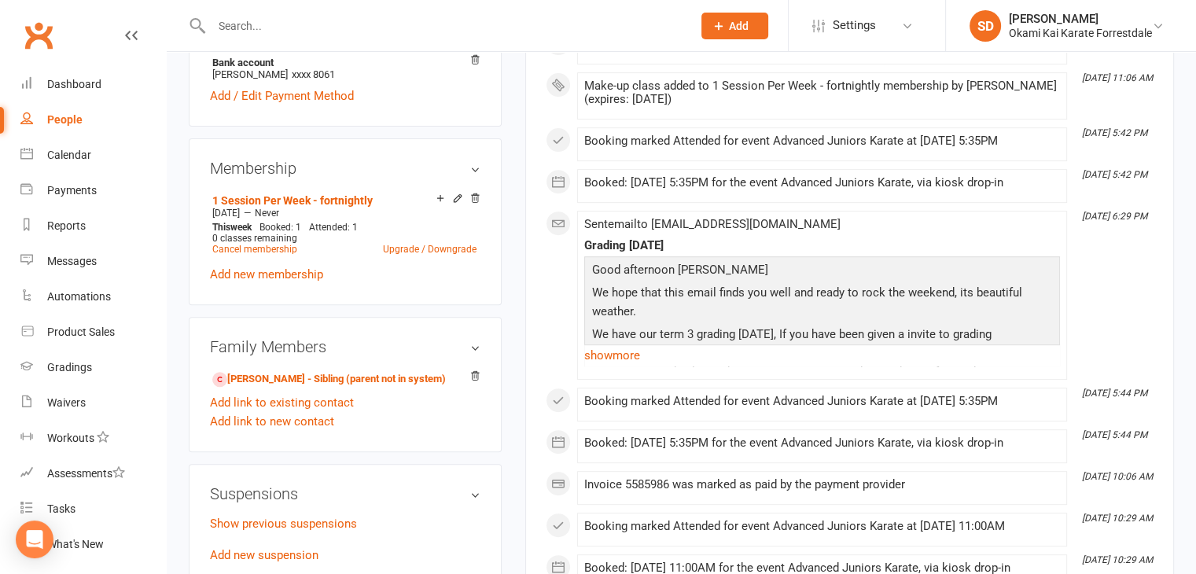
scroll to position [594, 0]
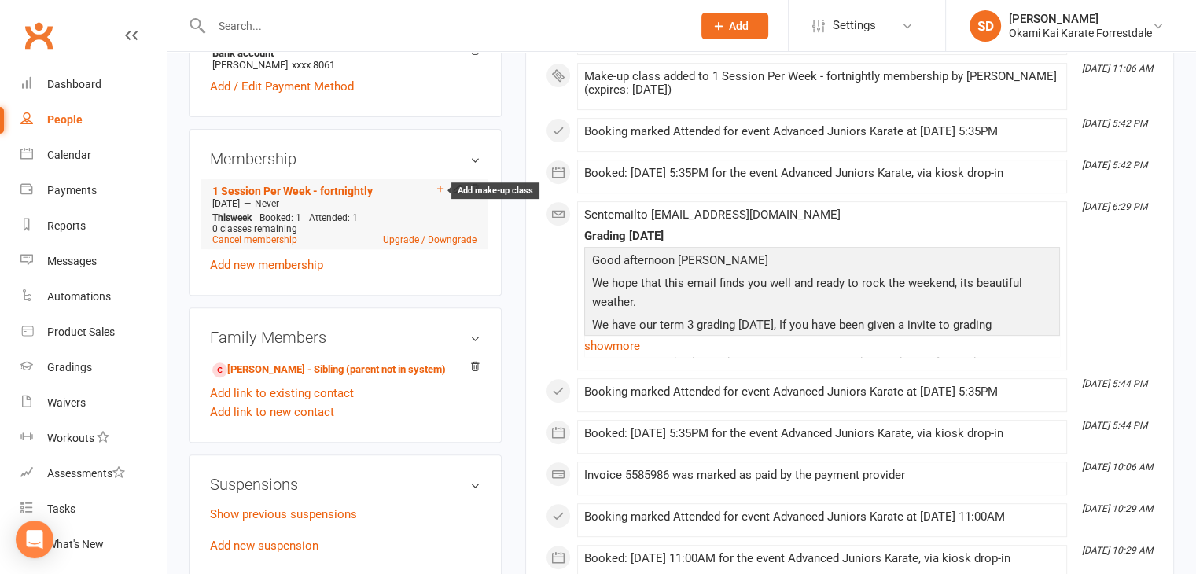
click at [439, 186] on icon at bounding box center [440, 189] width 6 height 6
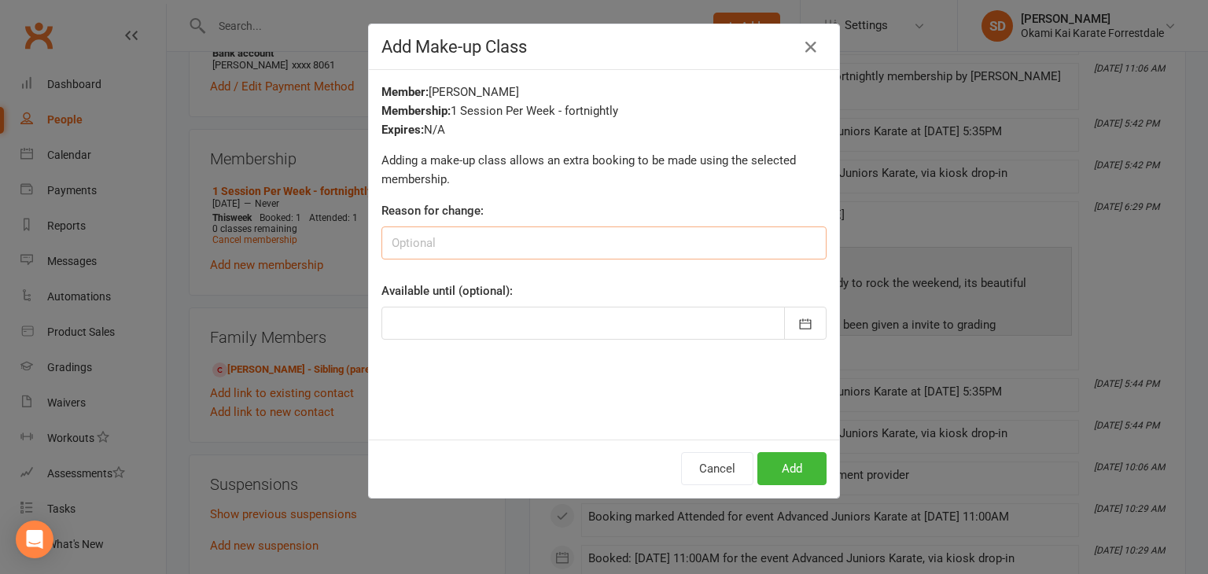
click at [499, 243] on input at bounding box center [603, 242] width 445 height 33
type input "sick"
click at [798, 322] on icon "button" at bounding box center [805, 324] width 16 height 16
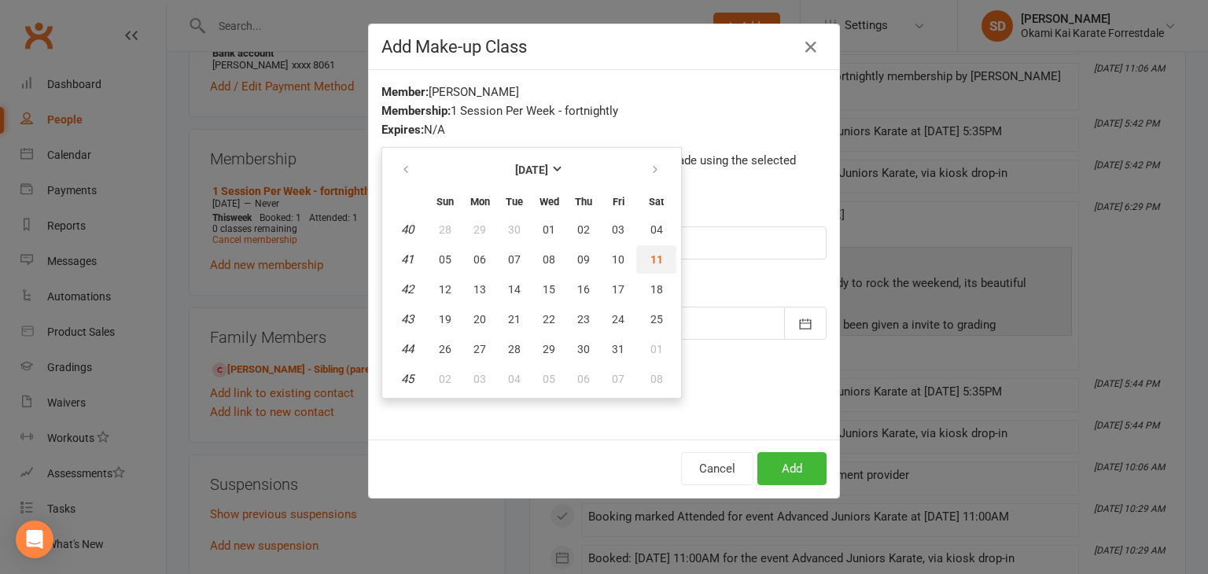
click at [650, 255] on span "11" at bounding box center [656, 259] width 13 height 13
type input "11 Oct 2025"
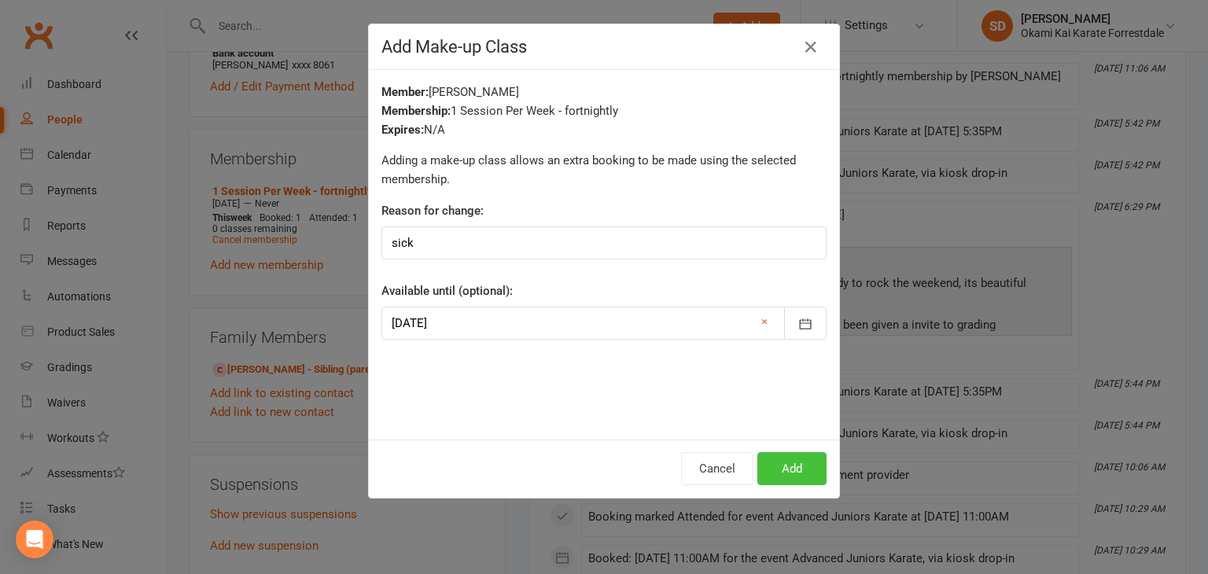
click at [790, 469] on button "Add" at bounding box center [791, 468] width 69 height 33
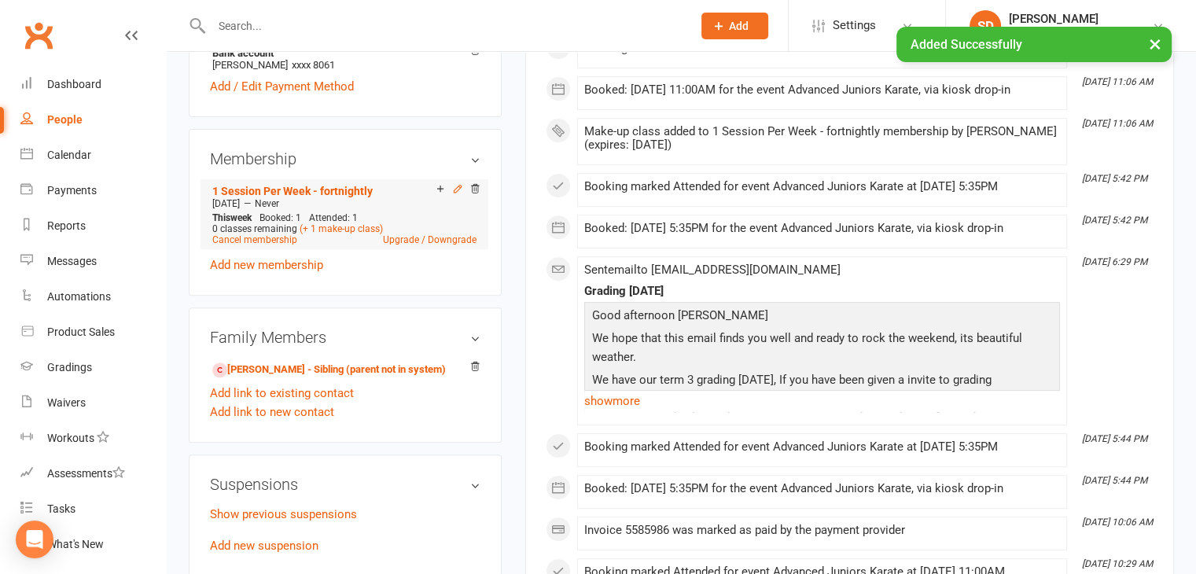
click at [452, 183] on icon at bounding box center [457, 188] width 11 height 11
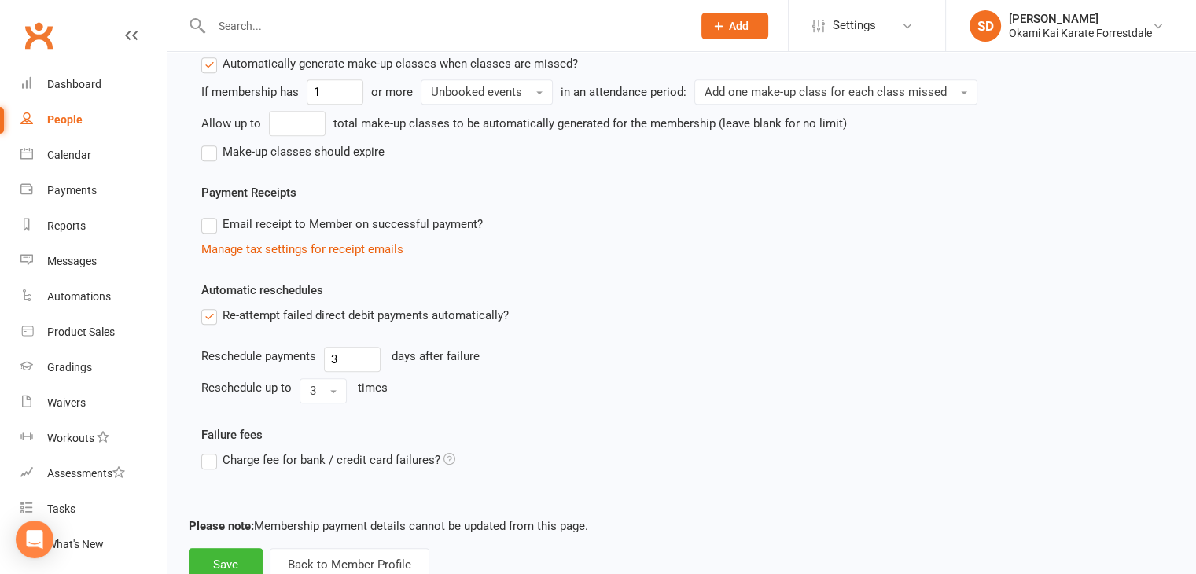
scroll to position [884, 0]
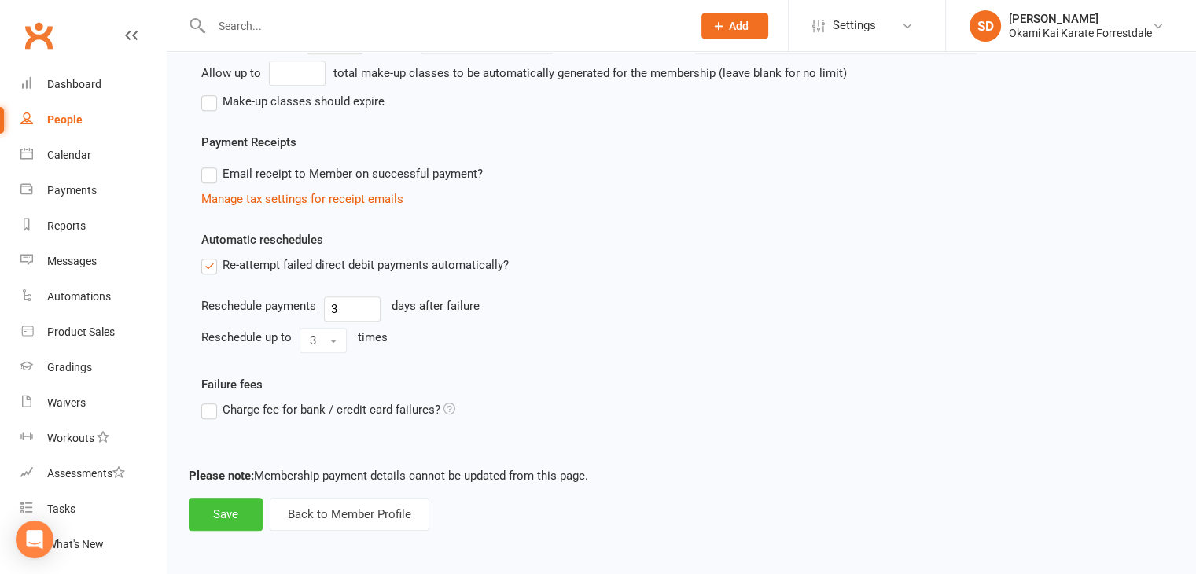
click at [232, 512] on button "Save" at bounding box center [226, 514] width 74 height 33
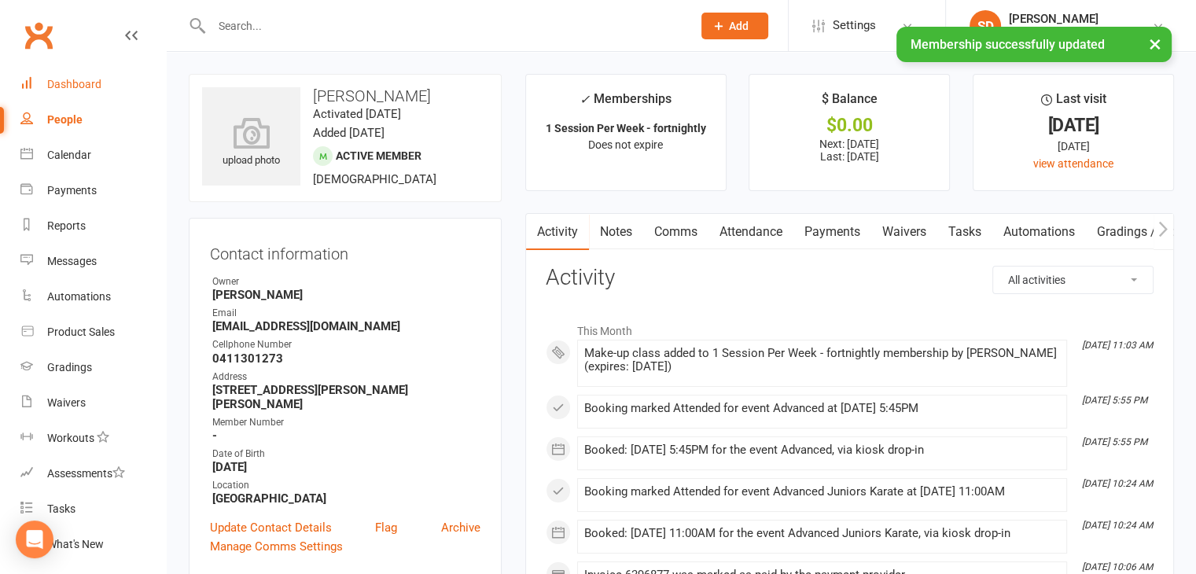
click at [72, 88] on div "Dashboard" at bounding box center [74, 84] width 54 height 13
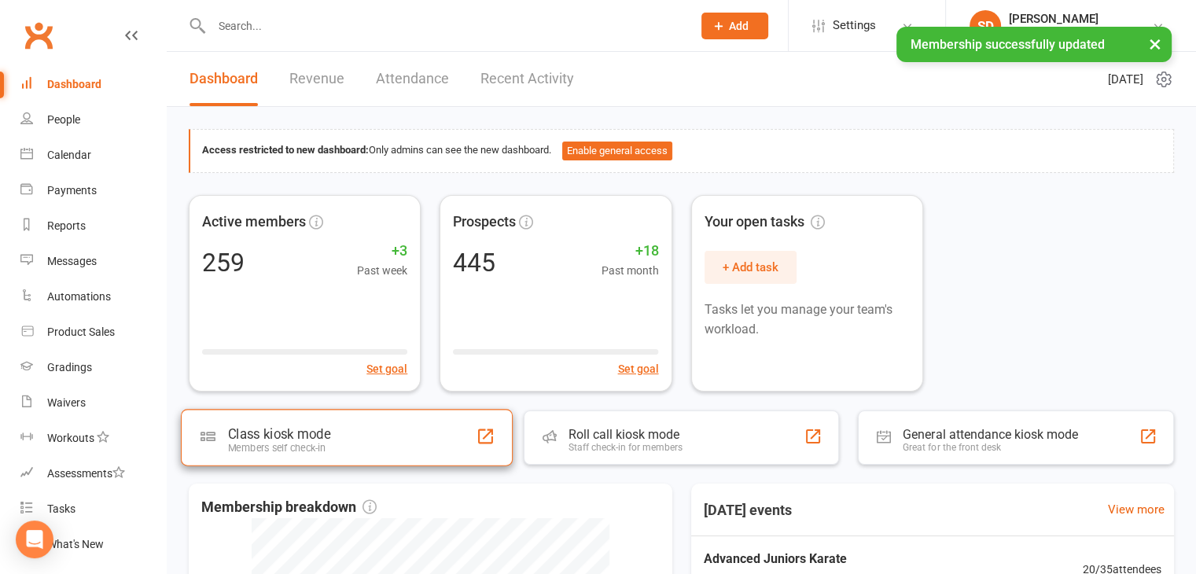
click at [377, 432] on div "Class kiosk mode Members self check-in" at bounding box center [347, 437] width 332 height 57
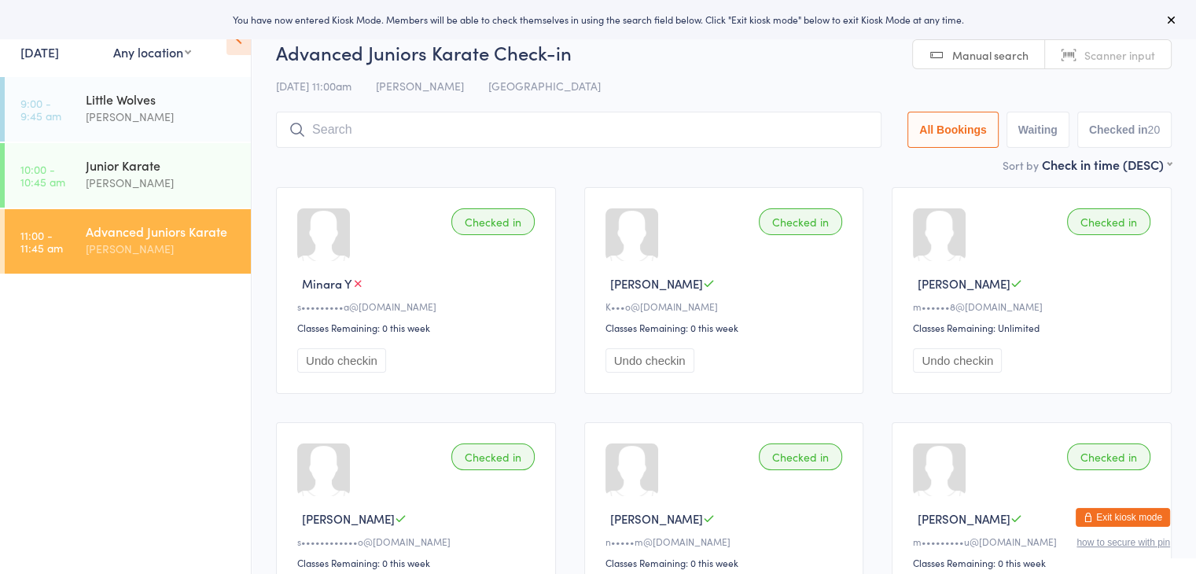
click at [497, 123] on input "search" at bounding box center [579, 130] width 606 height 36
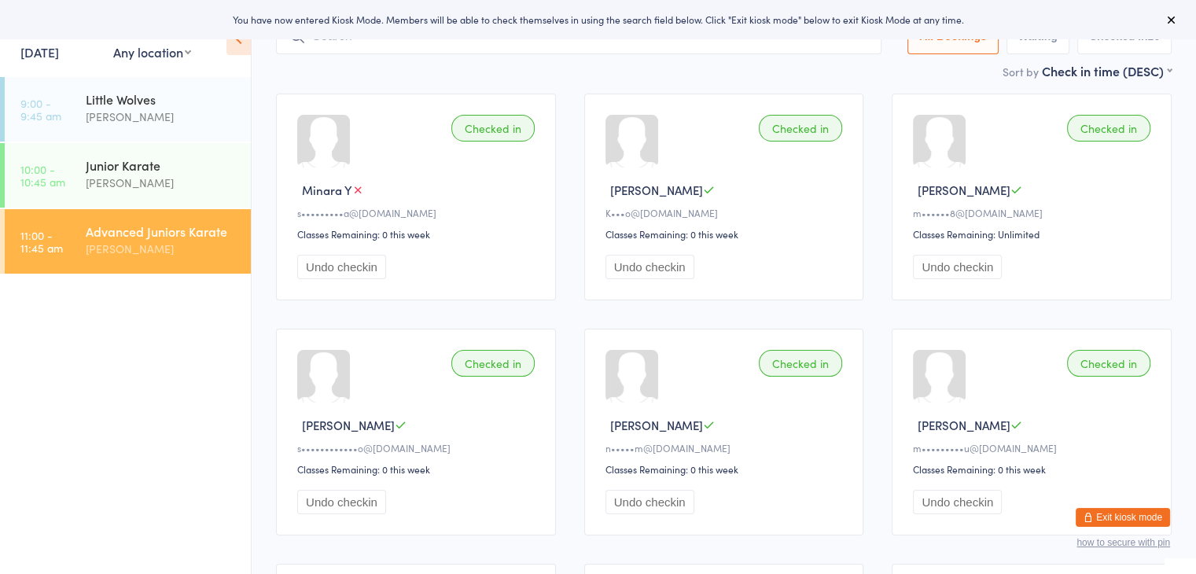
scroll to position [112, 0]
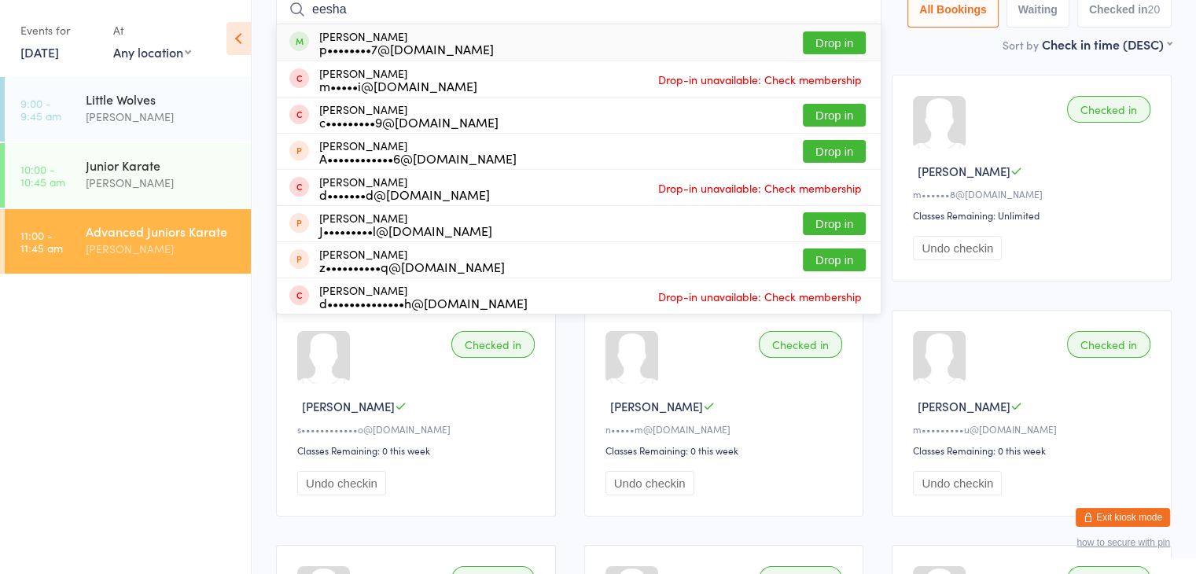
type input "eesha"
click at [830, 45] on button "Drop in" at bounding box center [834, 42] width 63 height 23
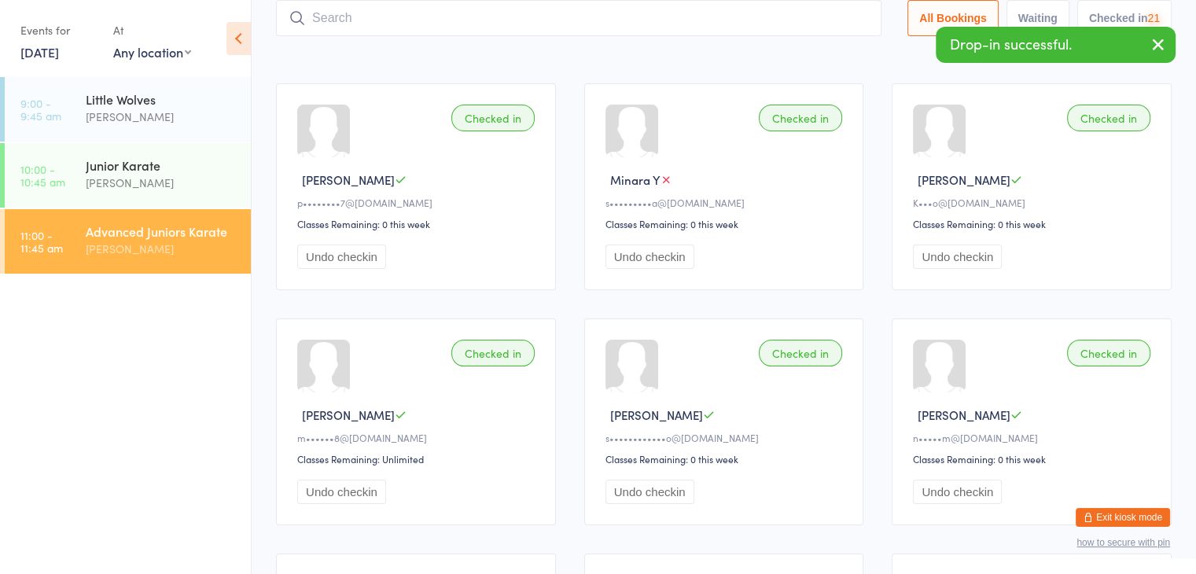
click at [770, 18] on input "search" at bounding box center [579, 18] width 606 height 36
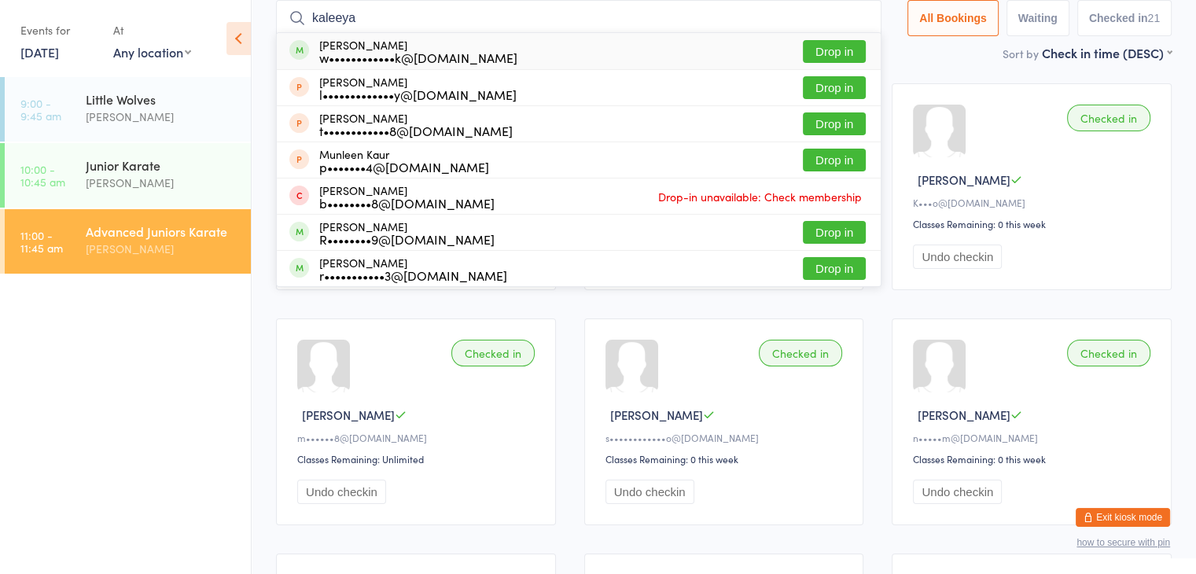
type input "kaleeya"
click at [833, 48] on button "Drop in" at bounding box center [834, 51] width 63 height 23
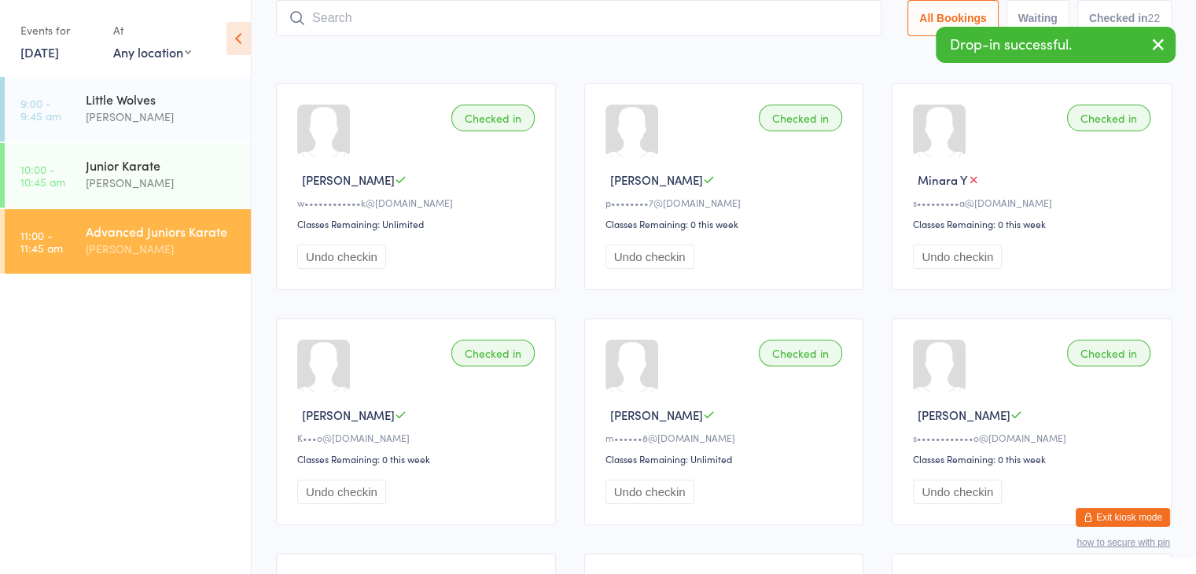
click at [787, 20] on input "search" at bounding box center [579, 18] width 606 height 36
